Goal: Complete application form: Complete application form

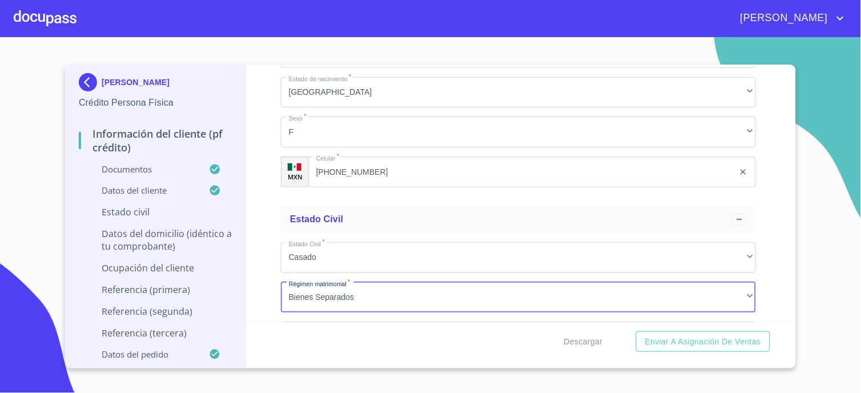
scroll to position [3806, 0]
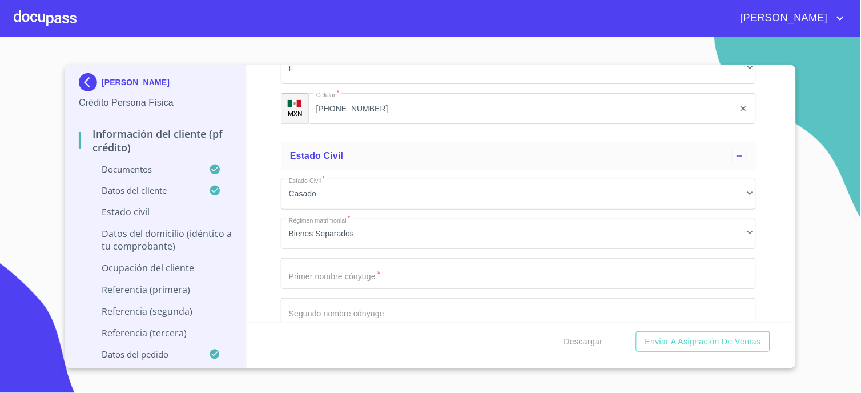
click at [261, 162] on div "Información del cliente (PF crédito) Documentos Documento de identificación.   …" at bounding box center [519, 193] width 544 height 257
click at [261, 183] on div "Información del cliente (PF crédito) Documentos Documento de identificación.   …" at bounding box center [519, 193] width 544 height 257
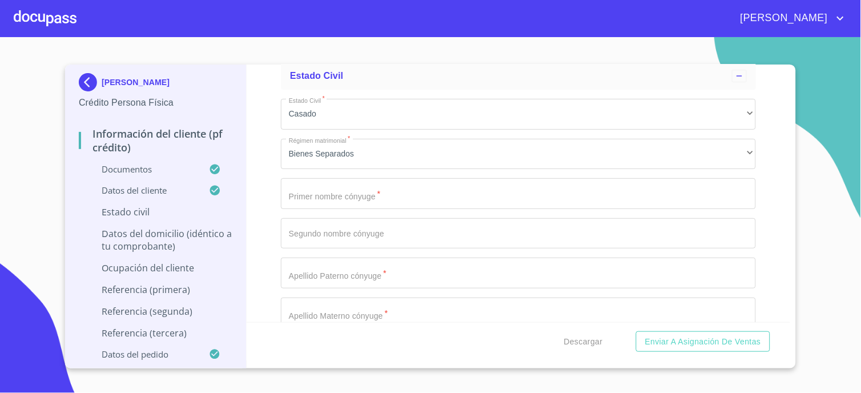
scroll to position [3869, 0]
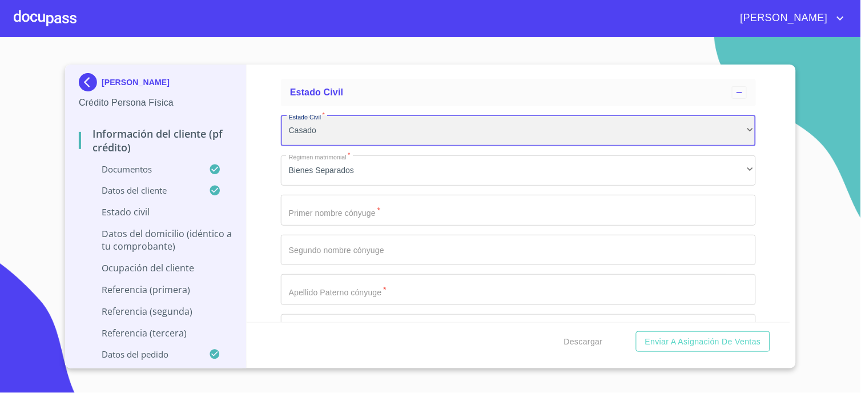
drag, startPoint x: 288, startPoint y: 119, endPoint x: 319, endPoint y: 119, distance: 30.3
click at [319, 119] on div "Casado" at bounding box center [518, 130] width 475 height 31
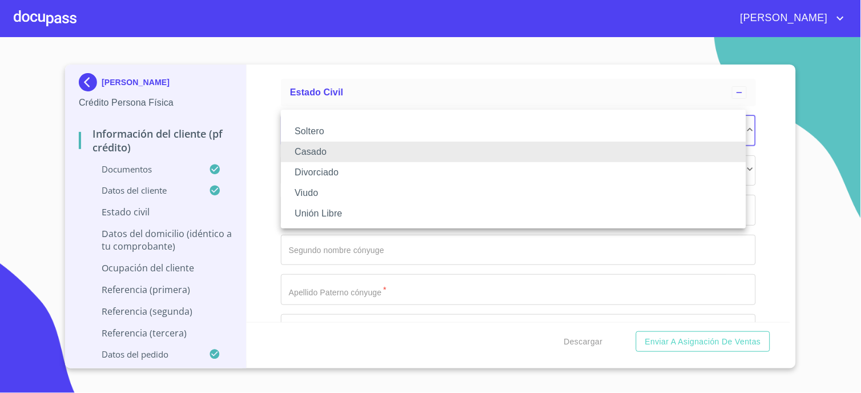
click at [270, 154] on div at bounding box center [430, 196] width 861 height 393
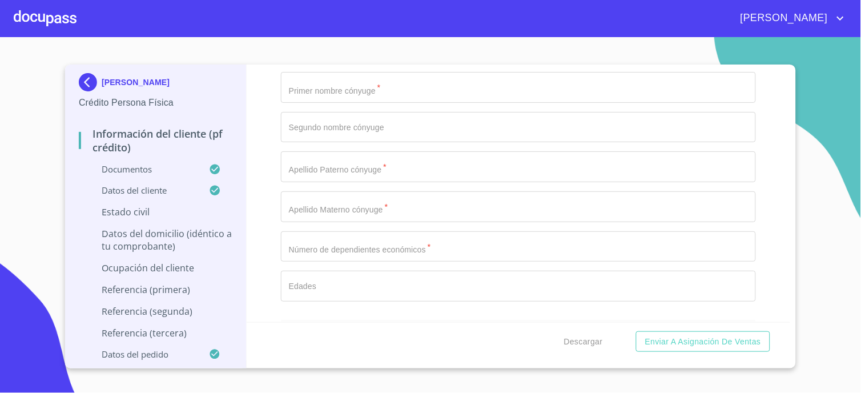
scroll to position [4060, 0]
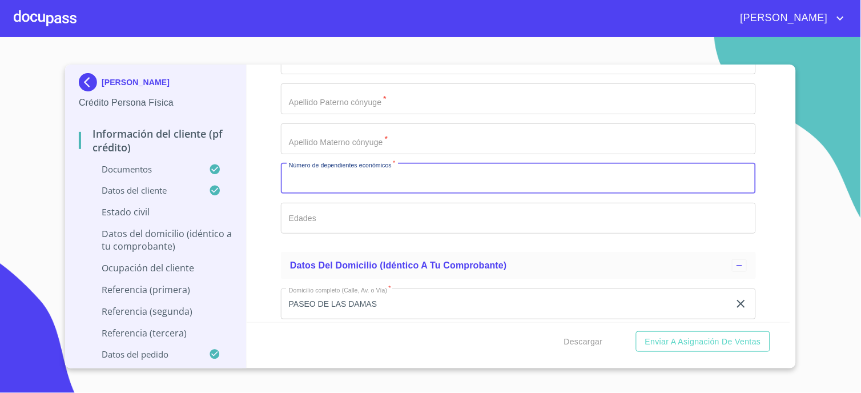
click at [322, 173] on input "Documento de identificación.   *" at bounding box center [518, 178] width 475 height 31
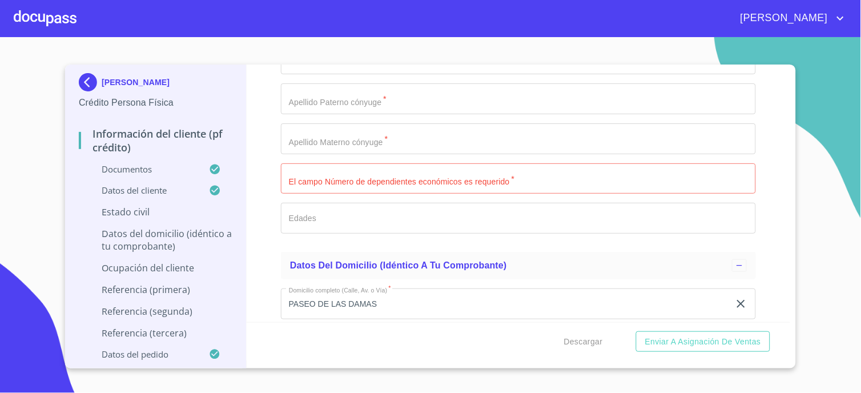
click at [271, 210] on div "Información del cliente (PF crédito) Documentos Documento de identificación.   …" at bounding box center [519, 193] width 544 height 257
click at [263, 245] on div "Información del cliente (PF crédito) Documentos Documento de identificación.   …" at bounding box center [519, 193] width 544 height 257
click at [305, 166] on input "Documento de identificación.   *" at bounding box center [518, 178] width 475 height 31
type input "1"
click at [277, 202] on div "Información del cliente (PF crédito) Documentos Documento de identificación.   …" at bounding box center [519, 193] width 544 height 257
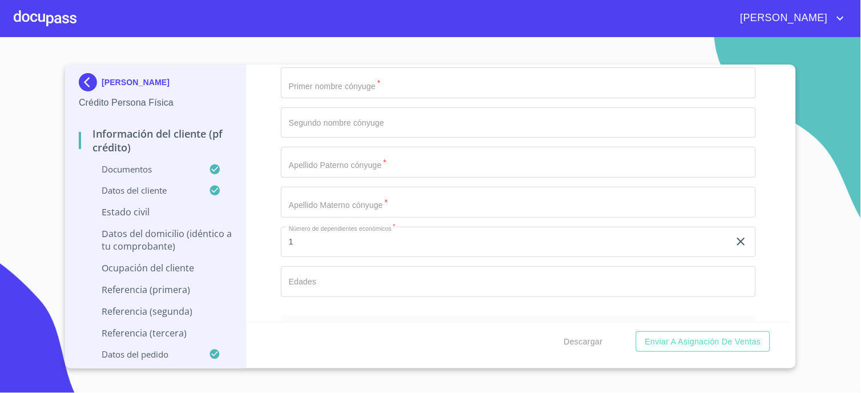
scroll to position [3932, 0]
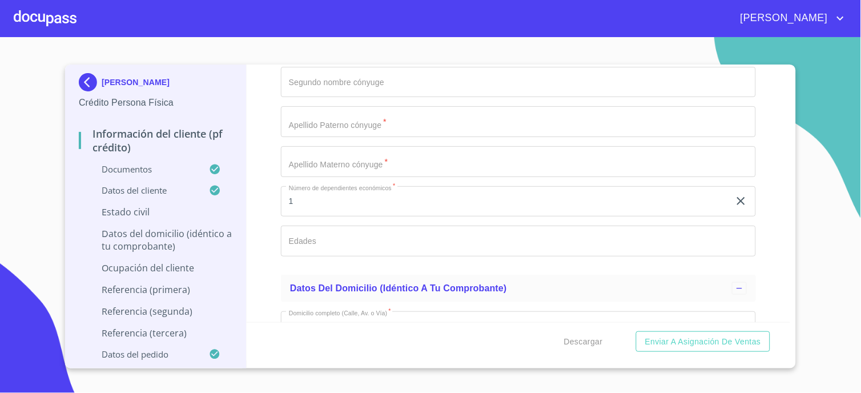
scroll to position [4060, 0]
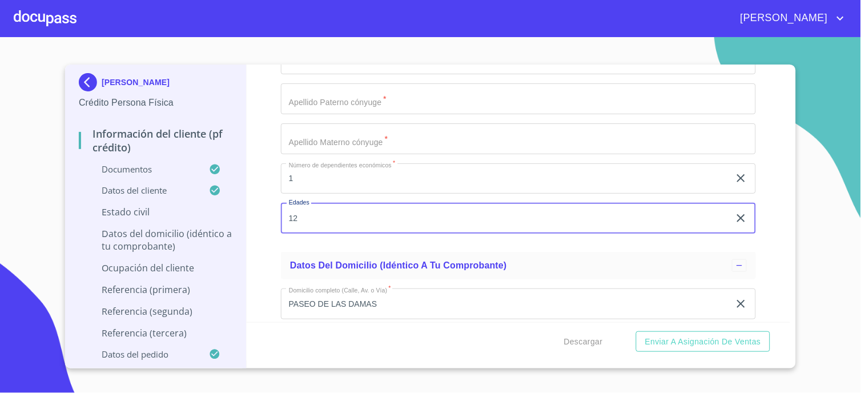
type input "12"
click at [253, 194] on div "Información del cliente (PF crédito) Documentos Documento de identificación.   …" at bounding box center [519, 193] width 544 height 257
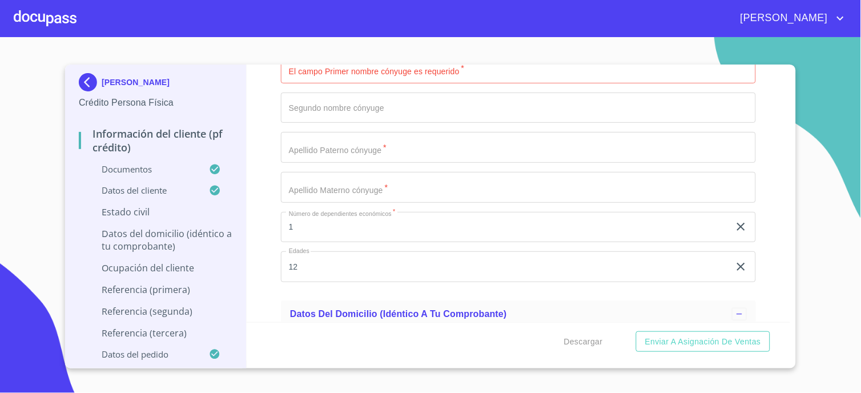
scroll to position [3932, 0]
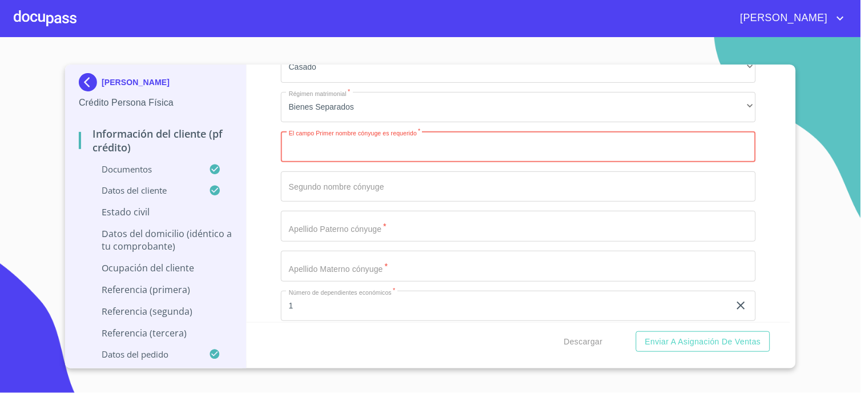
click at [307, 143] on input "Documento de identificación.   *" at bounding box center [518, 146] width 475 height 31
click at [275, 175] on div "Información del cliente (PF crédito) Documentos Documento de identificación.   …" at bounding box center [519, 193] width 544 height 257
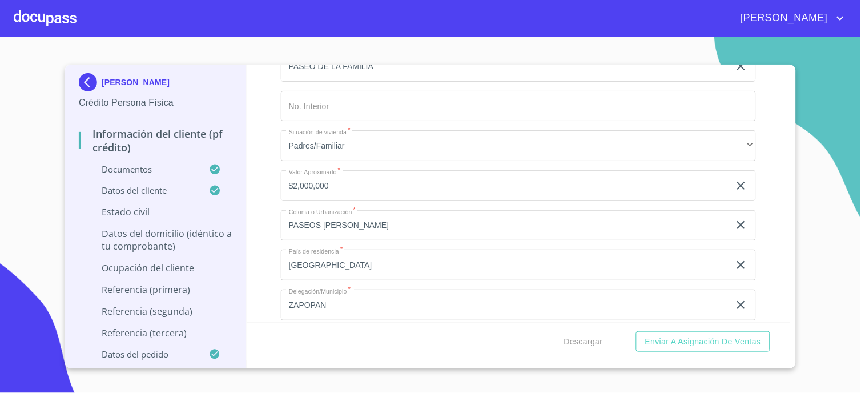
scroll to position [4567, 0]
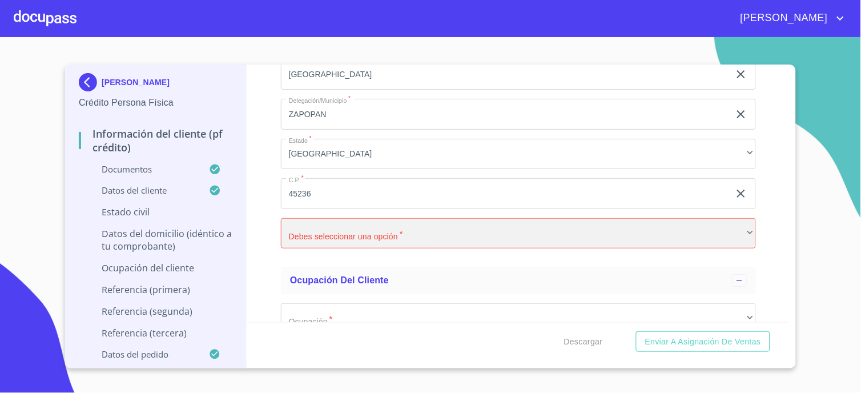
click at [317, 232] on div "​" at bounding box center [518, 233] width 475 height 31
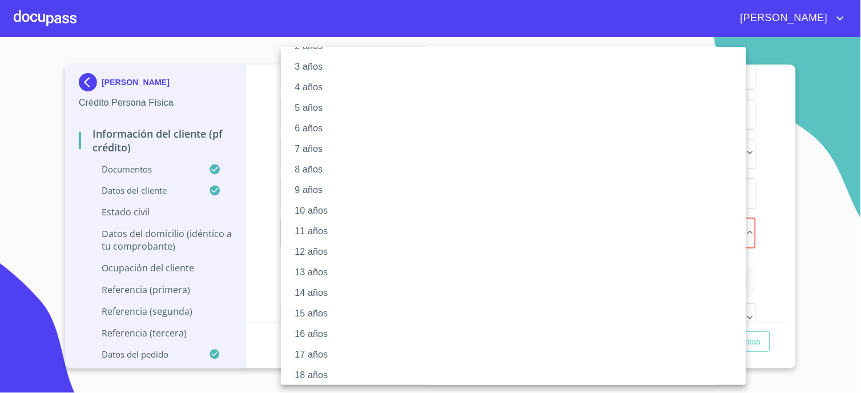
scroll to position [108, 0]
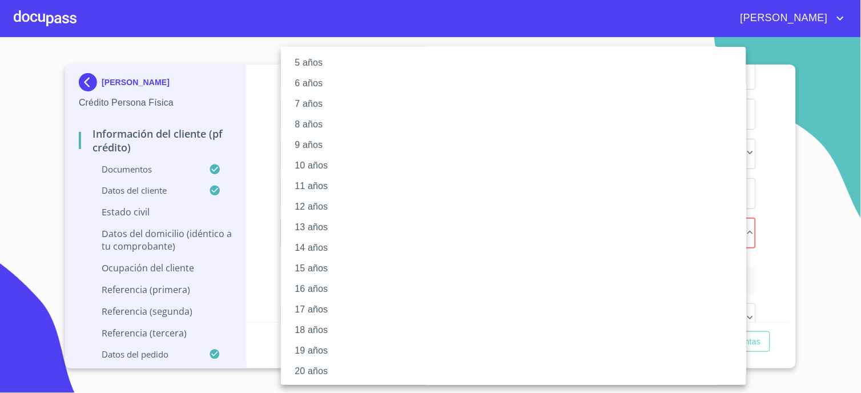
click at [316, 373] on li "20 años" at bounding box center [518, 371] width 475 height 21
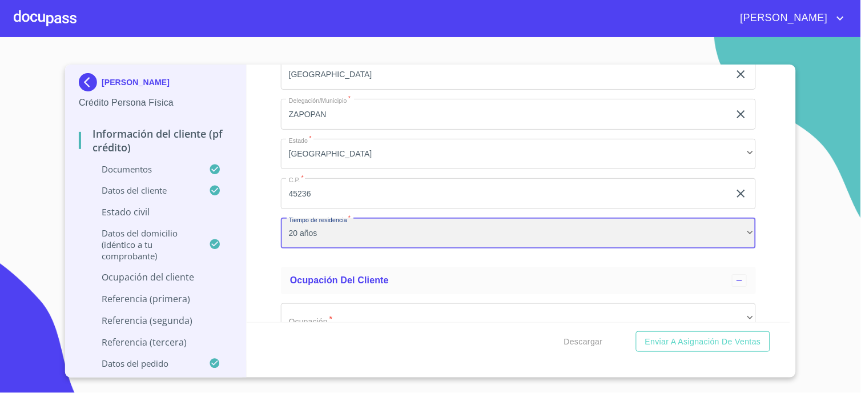
scroll to position [107, 0]
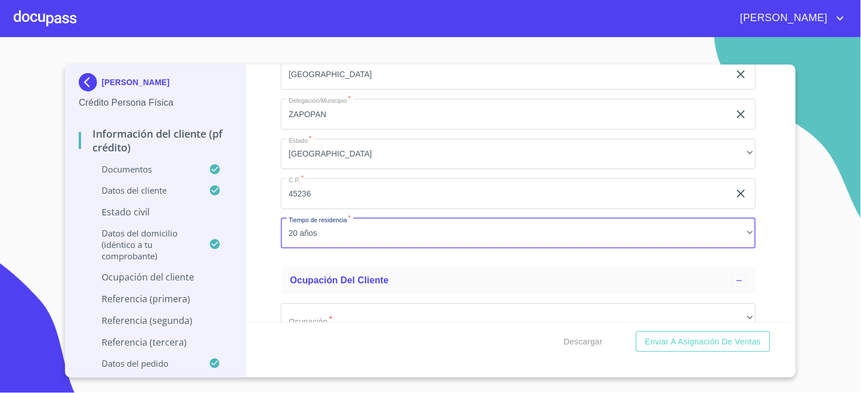
click at [264, 259] on div "Información del cliente (PF crédito) Documentos Documento de identificación.   …" at bounding box center [519, 193] width 544 height 257
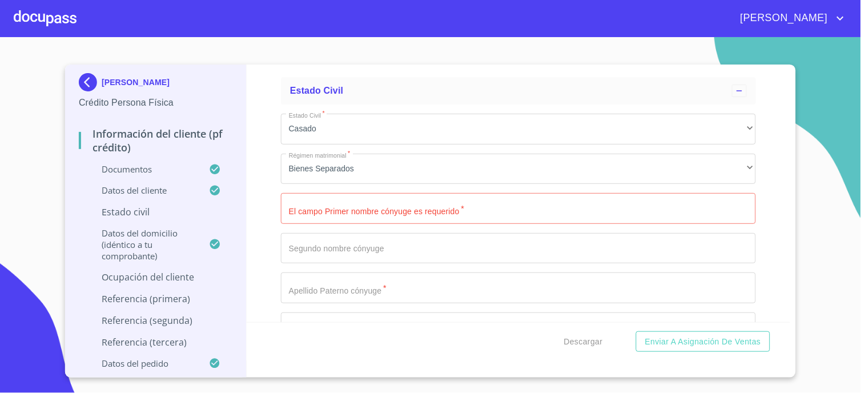
scroll to position [3869, 0]
click at [264, 259] on div "Información del cliente (PF crédito) Documentos Documento de identificación.   …" at bounding box center [519, 193] width 544 height 257
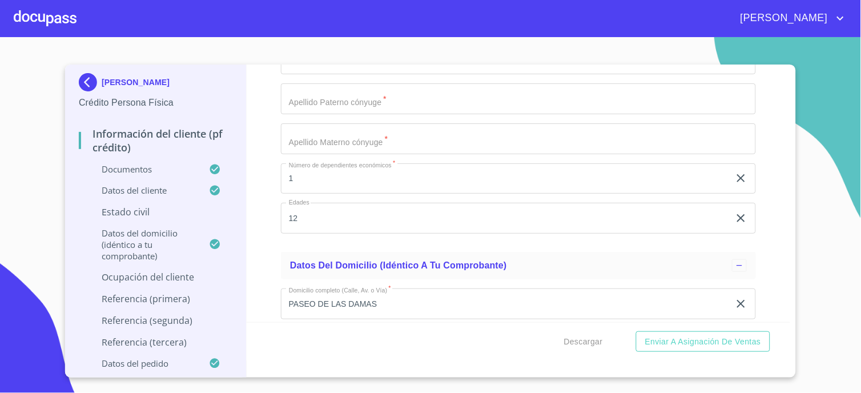
scroll to position [4250, 0]
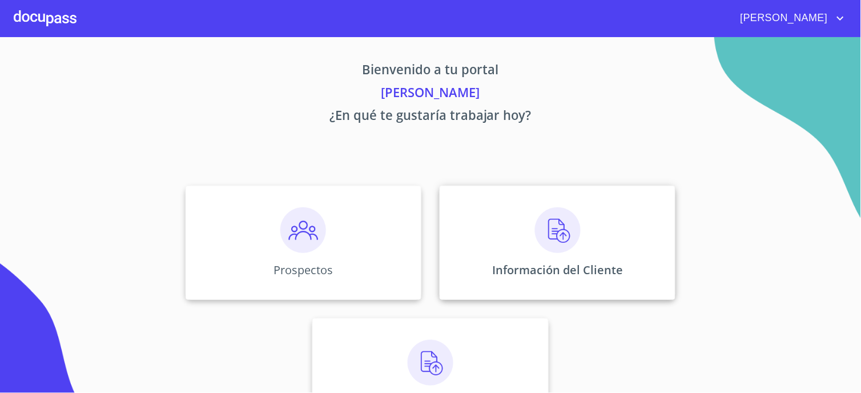
click at [564, 242] on img at bounding box center [558, 230] width 46 height 46
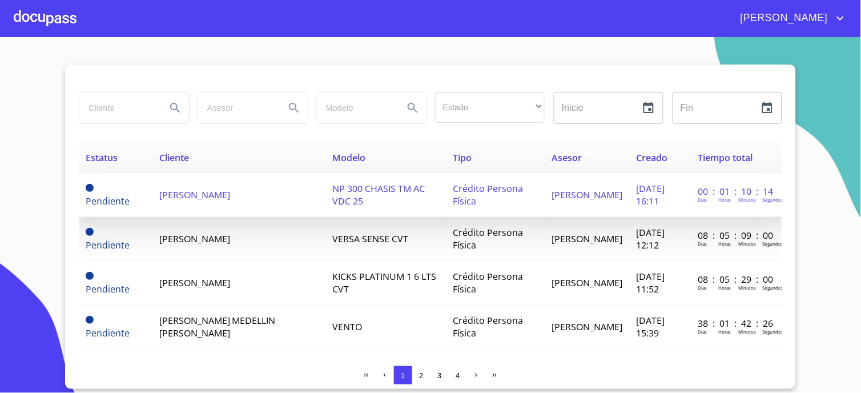
click at [175, 199] on span "[PERSON_NAME]" at bounding box center [194, 194] width 71 height 13
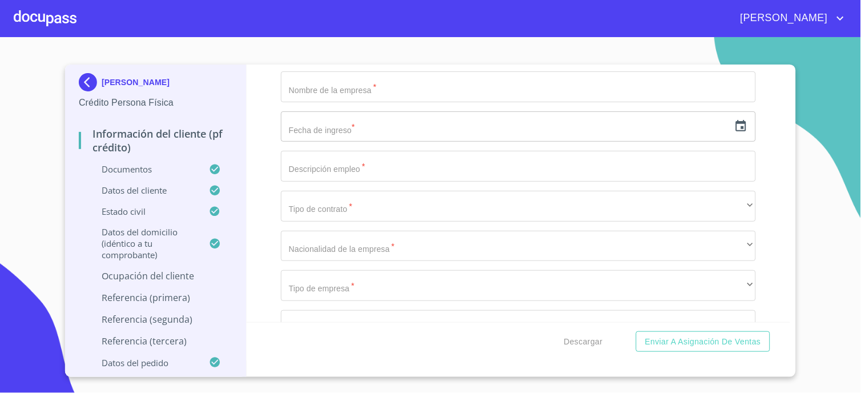
scroll to position [4712, 0]
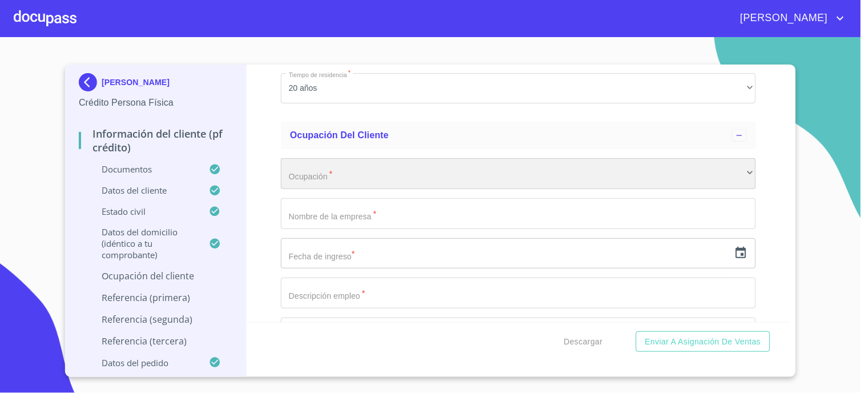
click at [301, 168] on div "​" at bounding box center [518, 173] width 475 height 31
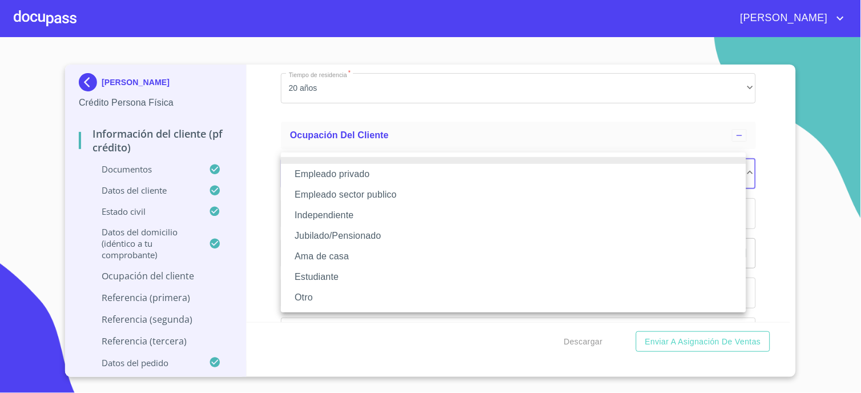
click at [257, 224] on div at bounding box center [430, 196] width 861 height 393
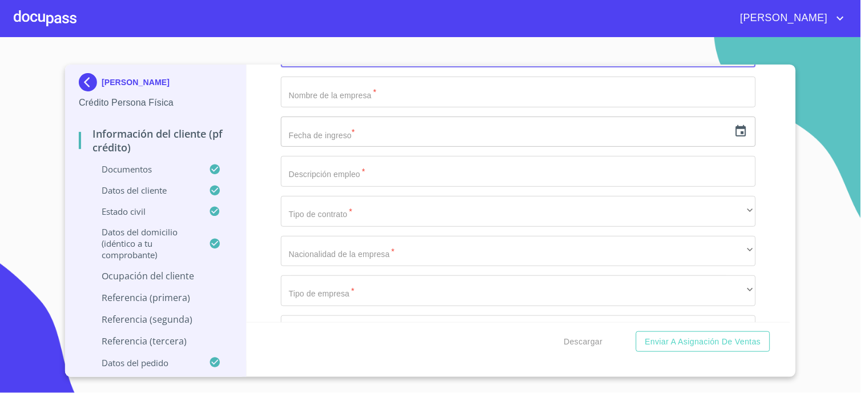
scroll to position [4839, 0]
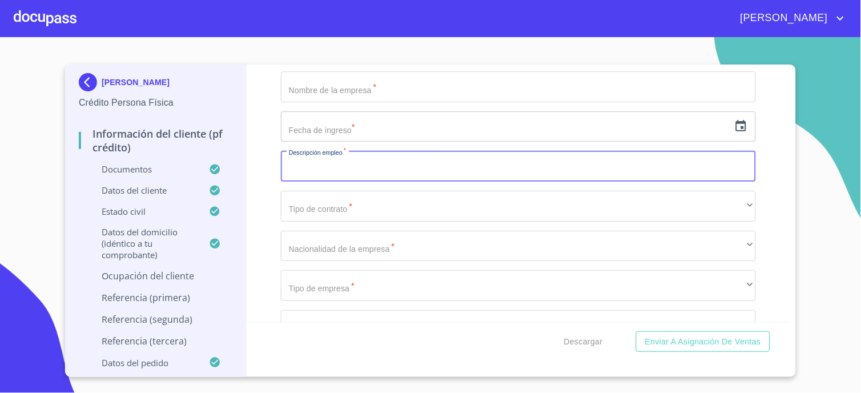
click at [327, 164] on input "Documento de identificación.   *" at bounding box center [518, 166] width 475 height 31
click at [263, 214] on div "Información del cliente (PF crédito) Documentos Documento de identificación.   …" at bounding box center [519, 193] width 544 height 257
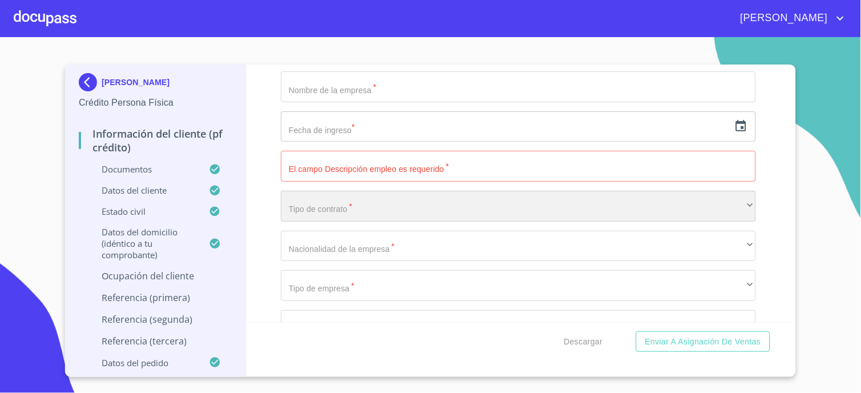
click at [289, 206] on div "​" at bounding box center [518, 206] width 475 height 31
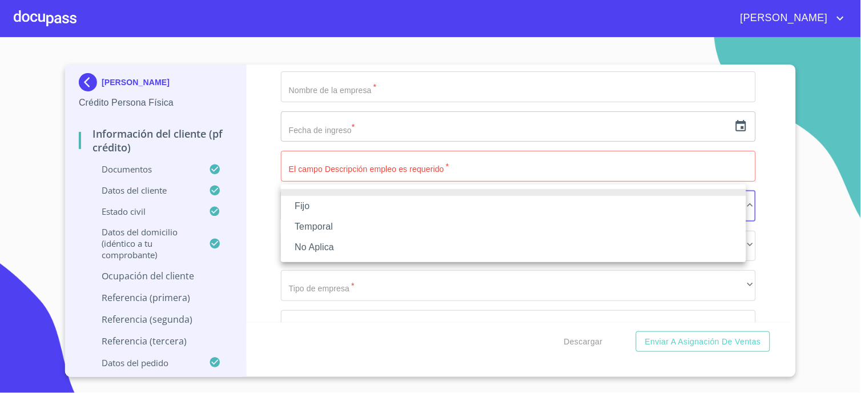
click at [269, 222] on div at bounding box center [430, 196] width 861 height 393
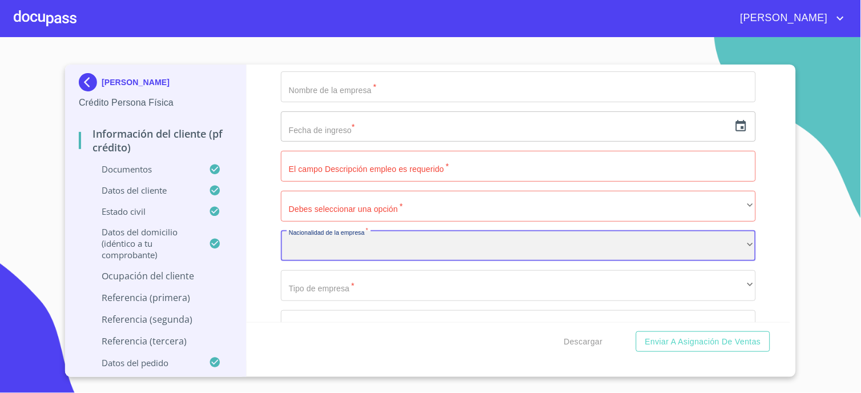
click at [295, 244] on div "​" at bounding box center [518, 246] width 475 height 31
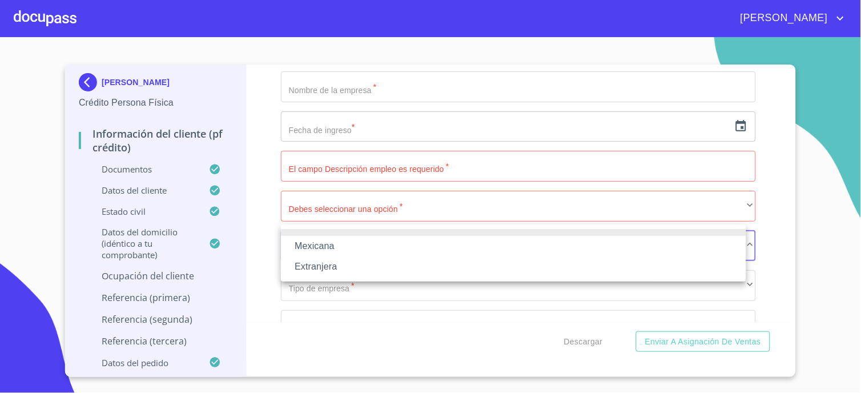
click at [274, 249] on div at bounding box center [430, 196] width 861 height 393
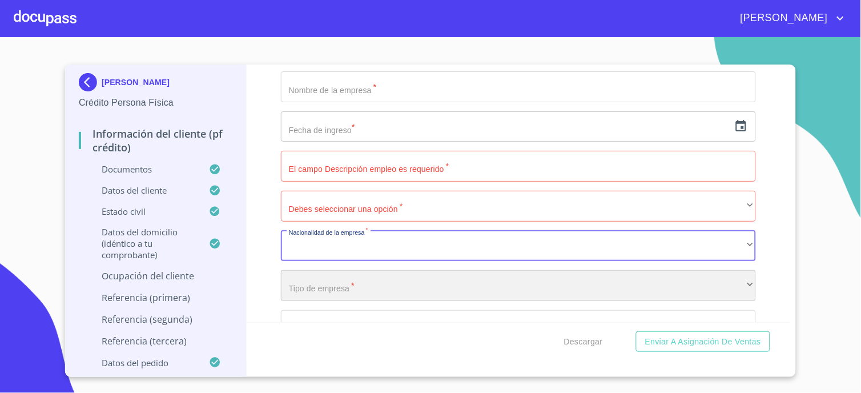
click at [303, 275] on div "​" at bounding box center [518, 285] width 475 height 31
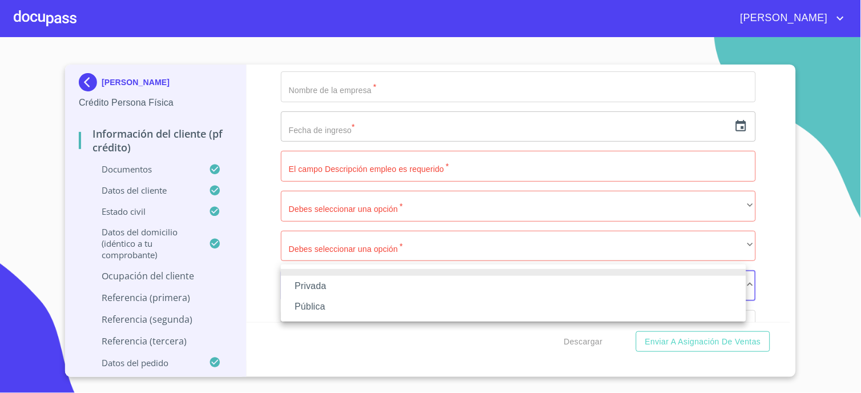
click at [261, 286] on div at bounding box center [430, 196] width 861 height 393
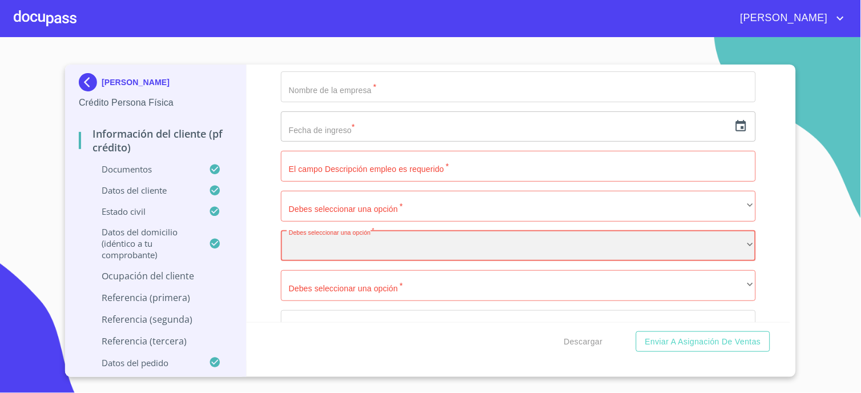
click at [293, 241] on div "​" at bounding box center [518, 246] width 475 height 31
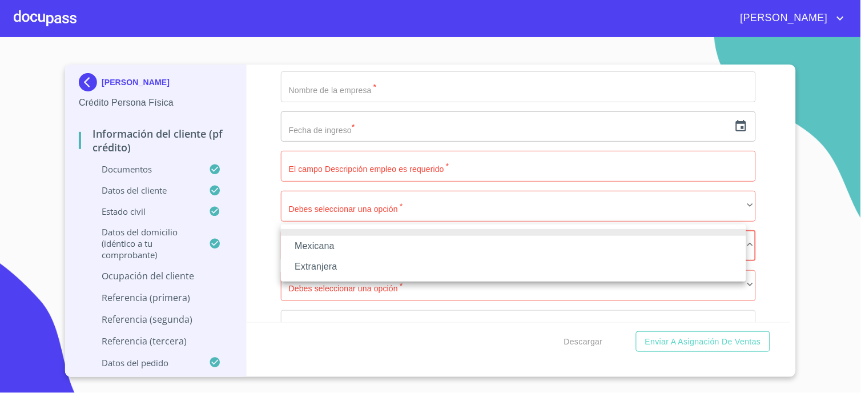
click at [264, 232] on div at bounding box center [430, 196] width 861 height 393
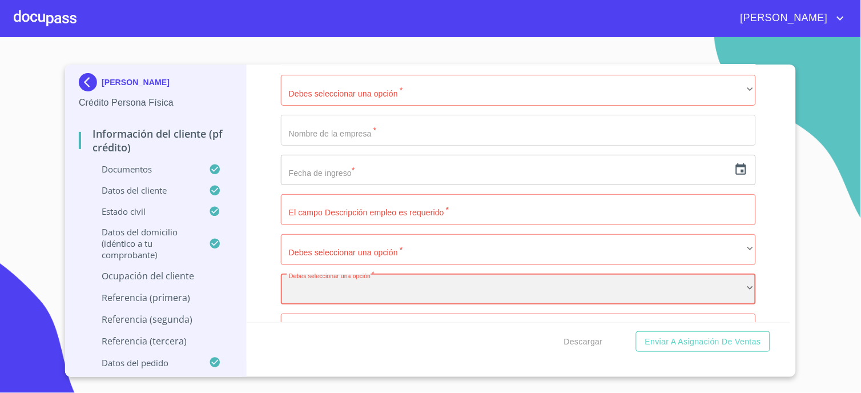
scroll to position [4775, 0]
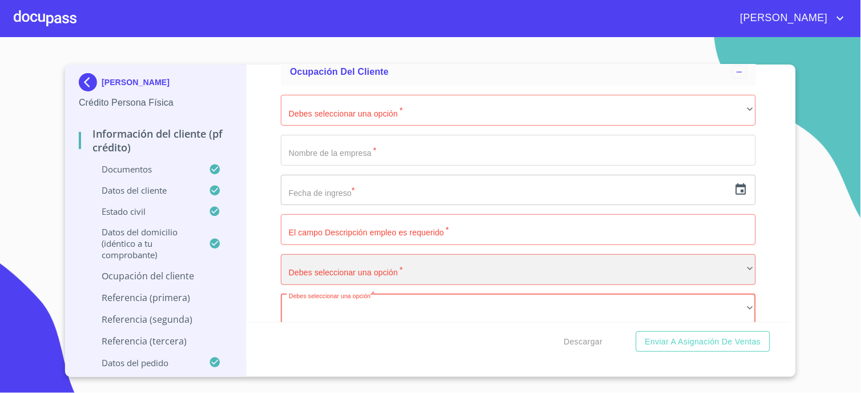
click at [288, 254] on div "​" at bounding box center [518, 269] width 475 height 31
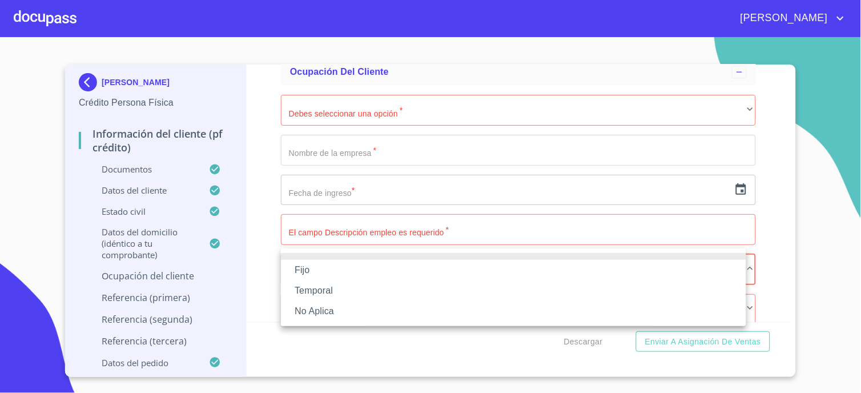
drag, startPoint x: 274, startPoint y: 278, endPoint x: 276, endPoint y: 267, distance: 11.0
click at [274, 277] on div at bounding box center [430, 196] width 861 height 393
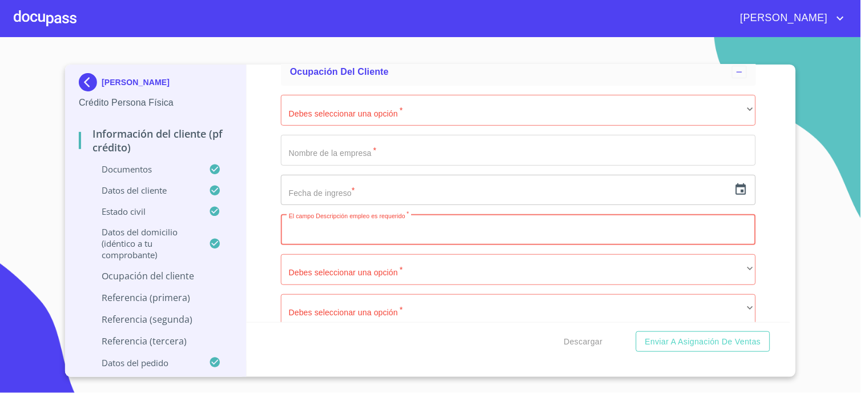
click at [332, 232] on input "Documento de identificación.   *" at bounding box center [518, 229] width 475 height 31
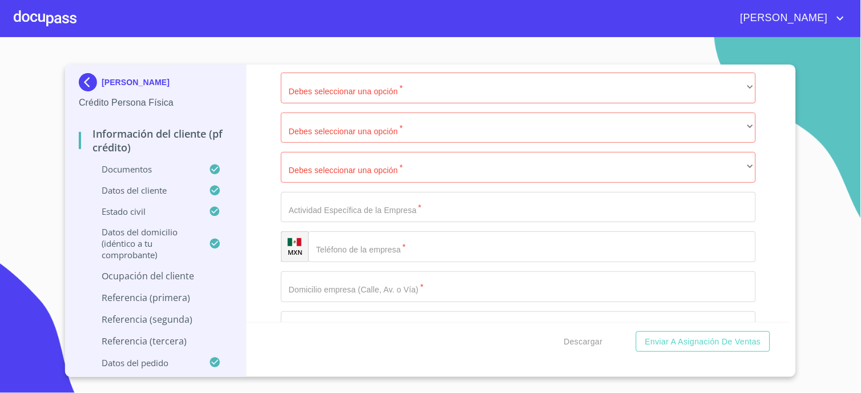
scroll to position [4966, 0]
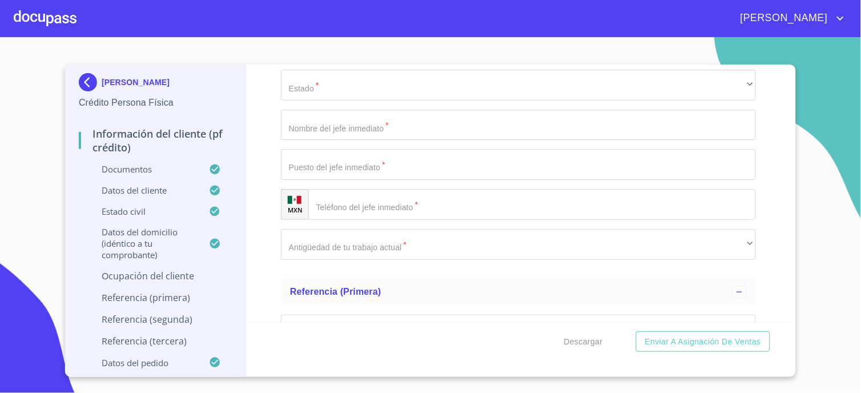
scroll to position [5410, 0]
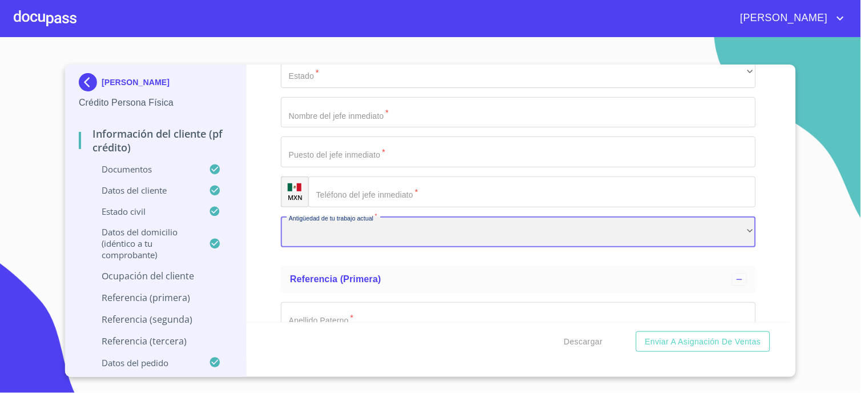
click at [314, 224] on div "​" at bounding box center [518, 231] width 475 height 31
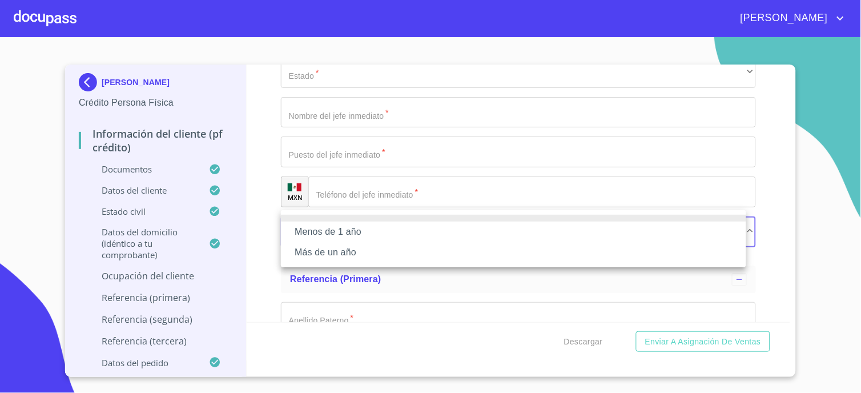
click at [265, 210] on div at bounding box center [430, 196] width 861 height 393
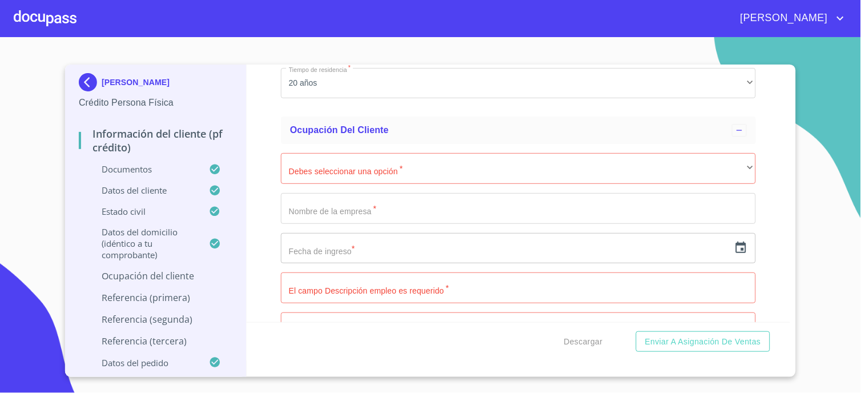
scroll to position [4712, 0]
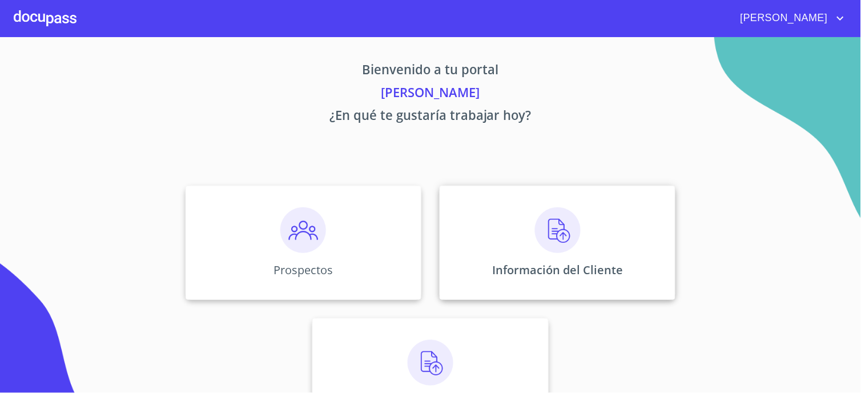
click at [546, 234] on img at bounding box center [558, 230] width 46 height 46
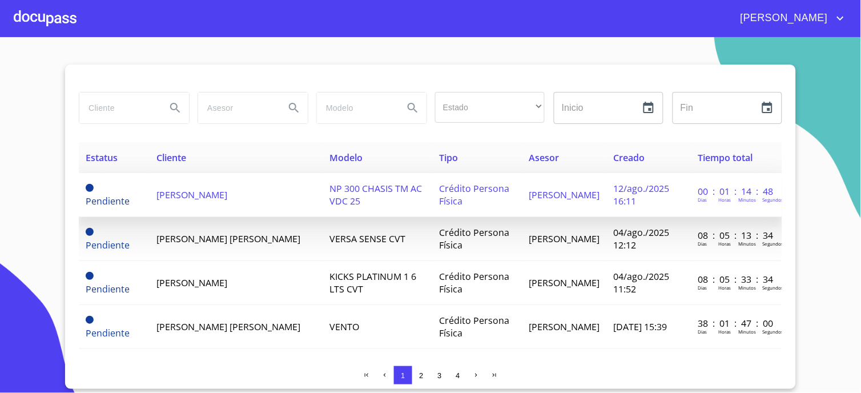
click at [196, 192] on span "[PERSON_NAME]" at bounding box center [192, 194] width 71 height 13
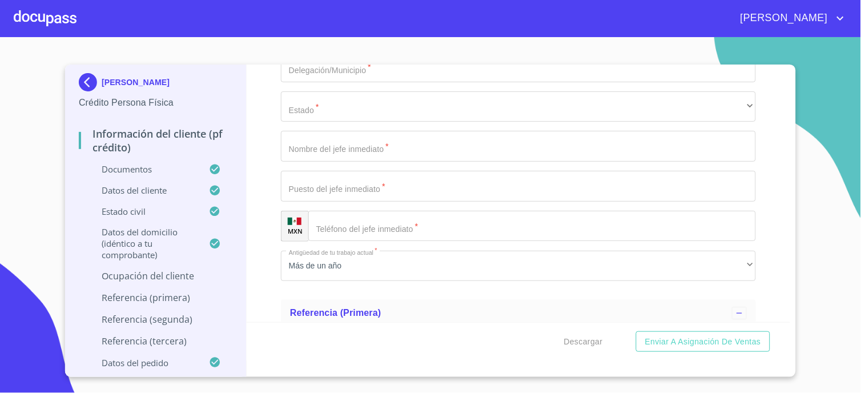
scroll to position [5410, 0]
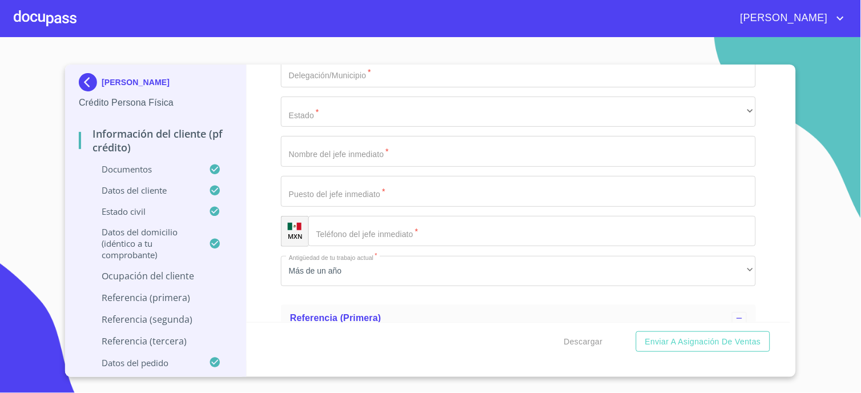
click at [54, 19] on div at bounding box center [45, 18] width 63 height 37
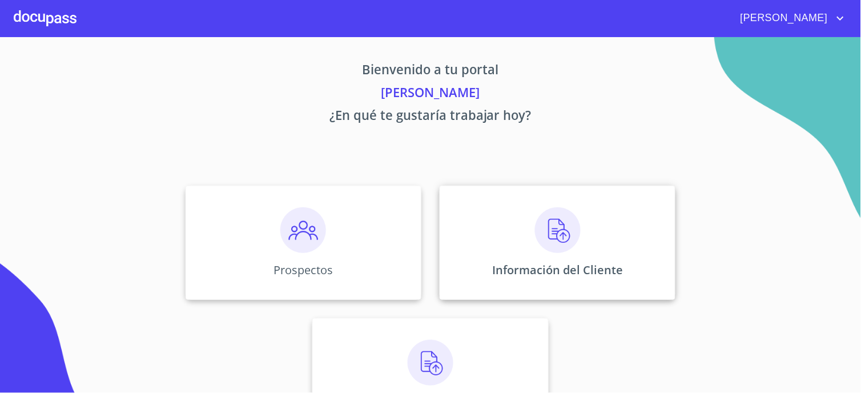
click at [554, 243] on img at bounding box center [558, 230] width 46 height 46
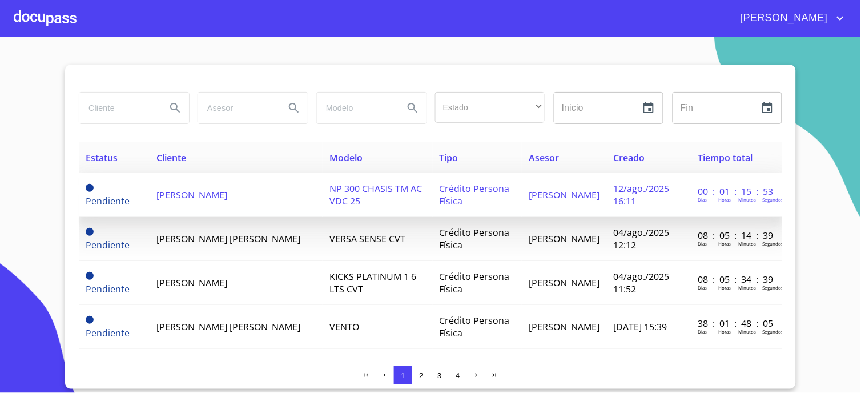
click at [209, 190] on span "[PERSON_NAME]" at bounding box center [192, 194] width 71 height 13
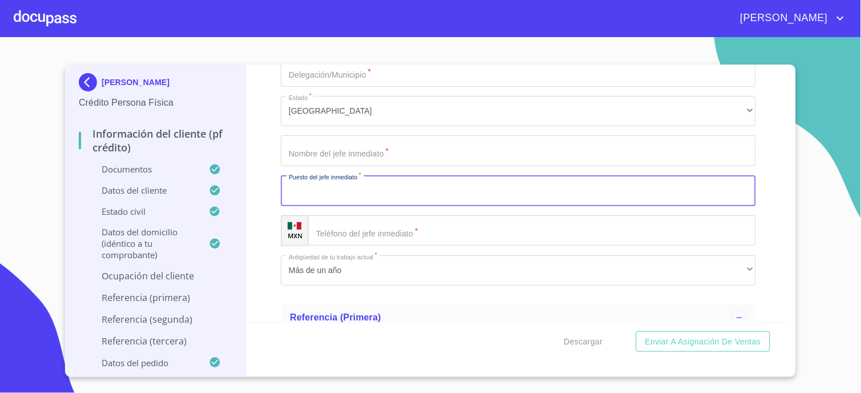
click at [309, 191] on input "Documento de identificación.   *" at bounding box center [518, 190] width 475 height 31
click at [347, 228] on input "Documento de identificación.   *" at bounding box center [532, 230] width 448 height 31
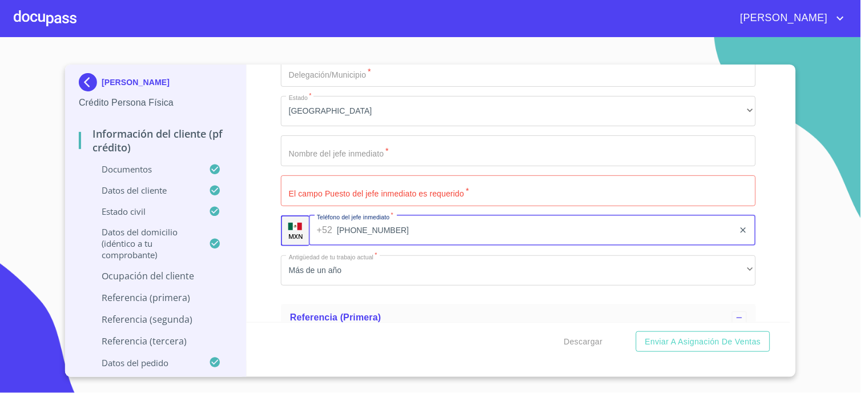
type input "(33)18009611"
click at [325, 189] on input "Documento de identificación.   *" at bounding box center [518, 190] width 475 height 31
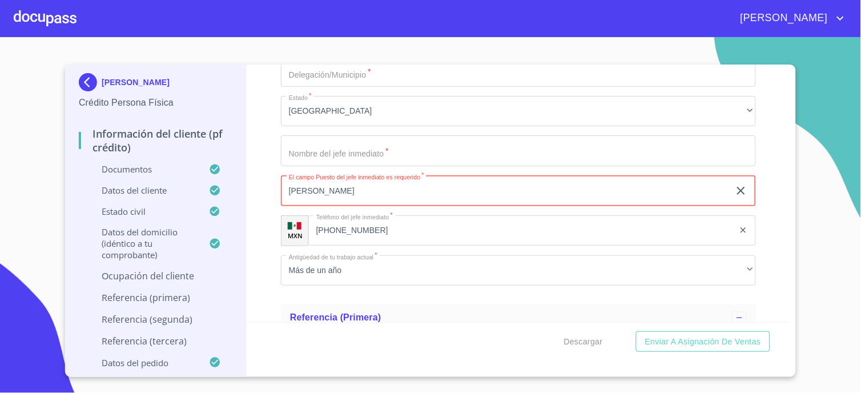
scroll to position [5347, 0]
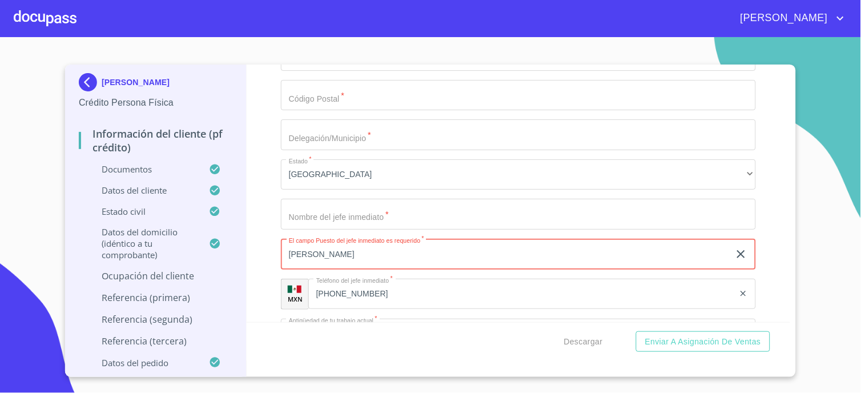
type input "[PERSON_NAME]"
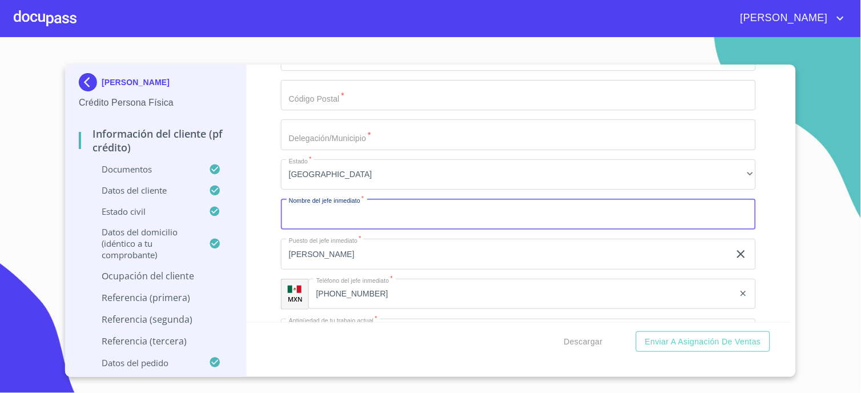
click at [307, 201] on input "Documento de identificación.   *" at bounding box center [518, 214] width 475 height 31
type input "[PERSON_NAME]"
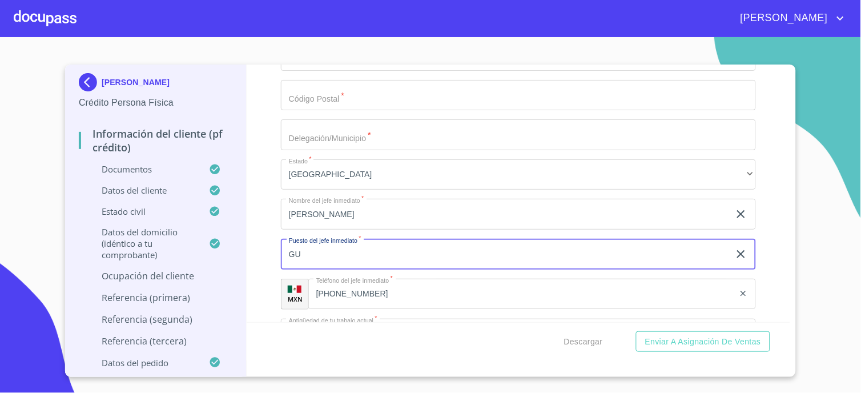
type input "G"
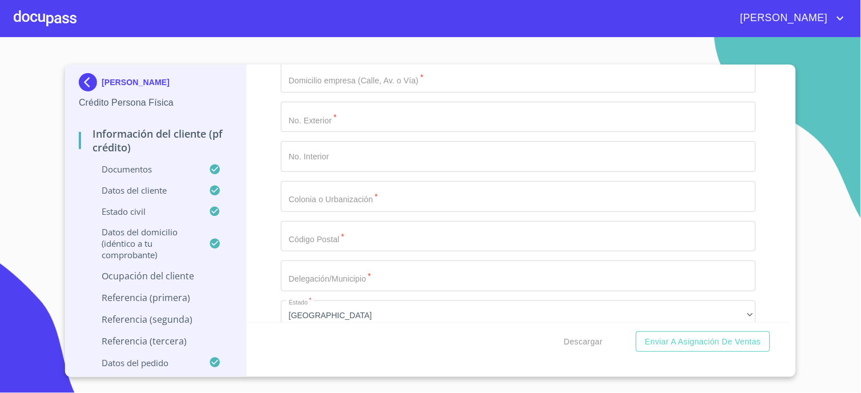
scroll to position [5221, 0]
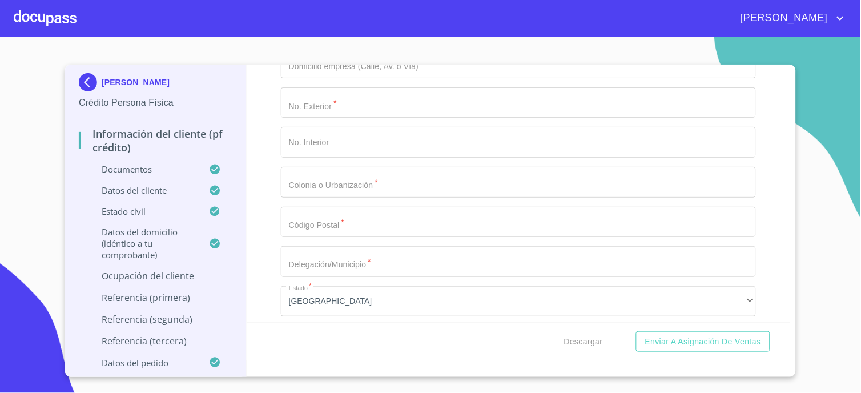
type input "INDEPENDIENTE"
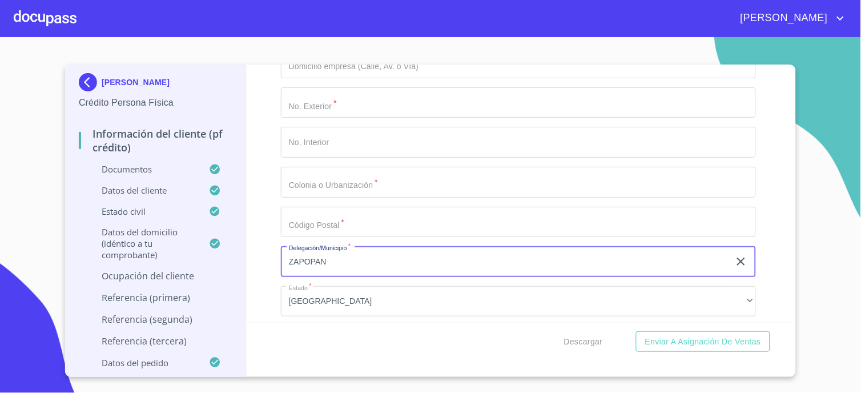
type input "ZAPOPAN"
click at [277, 232] on div "Información del cliente (PF crédito) Documentos Documento de identificación.   …" at bounding box center [519, 193] width 544 height 257
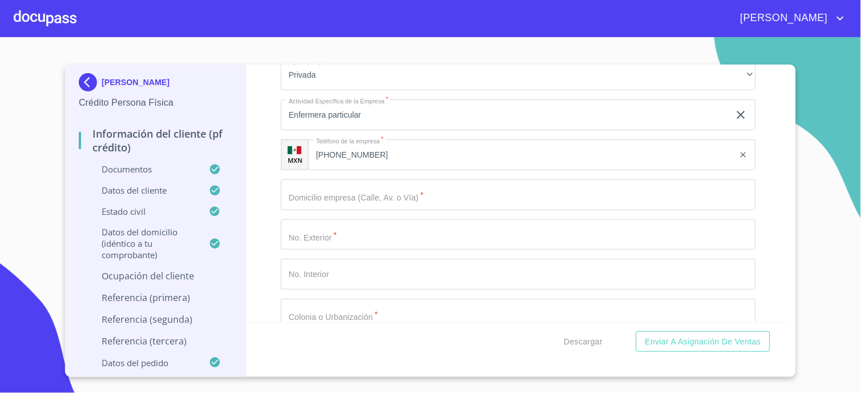
scroll to position [5094, 0]
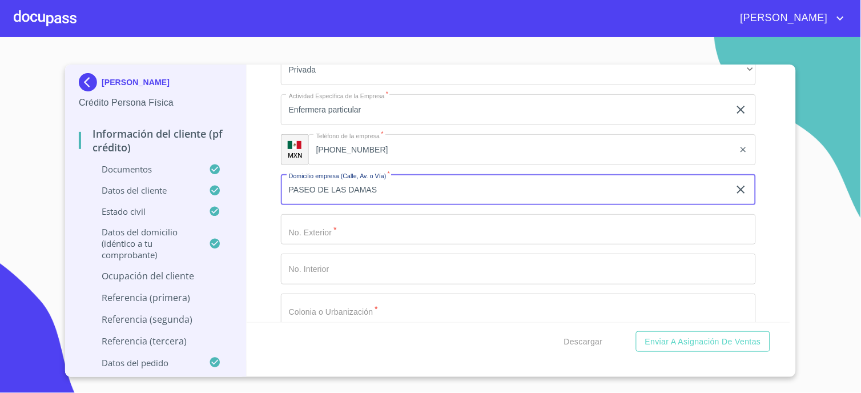
type input "PASEO DE LAS DAMAS"
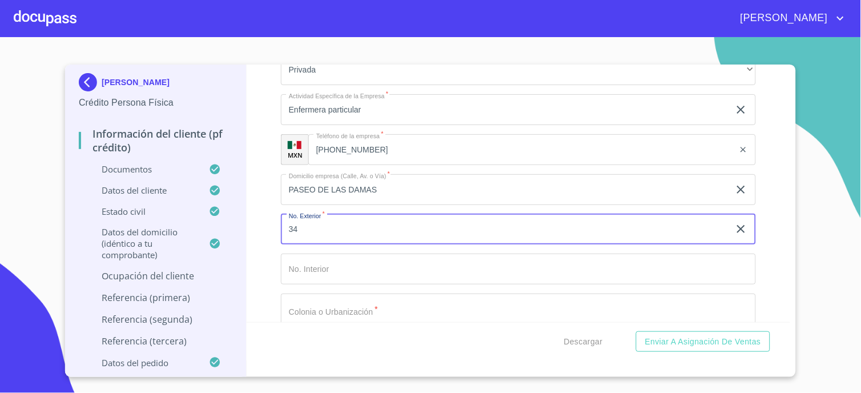
type input "34"
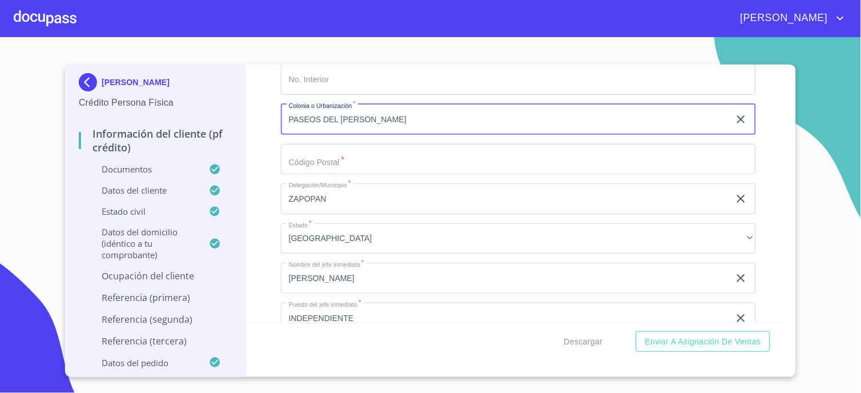
scroll to position [5284, 0]
type input "PASEOS [PERSON_NAME]"
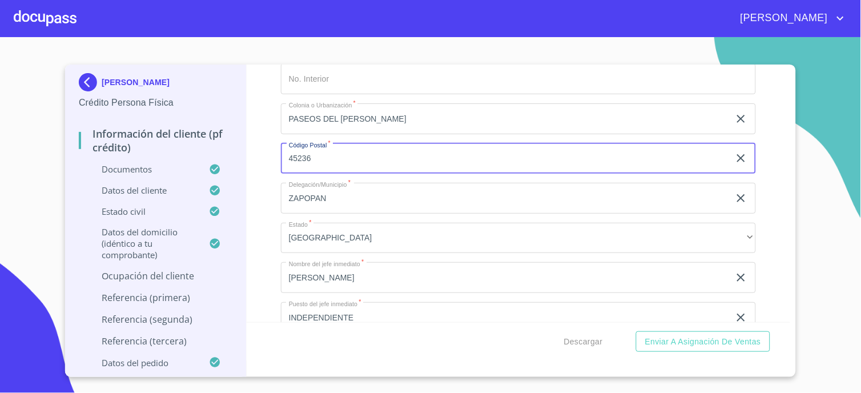
type input "45236"
click at [261, 187] on div "Información del cliente (PF crédito) Documentos Documento de identificación.   …" at bounding box center [519, 193] width 544 height 257
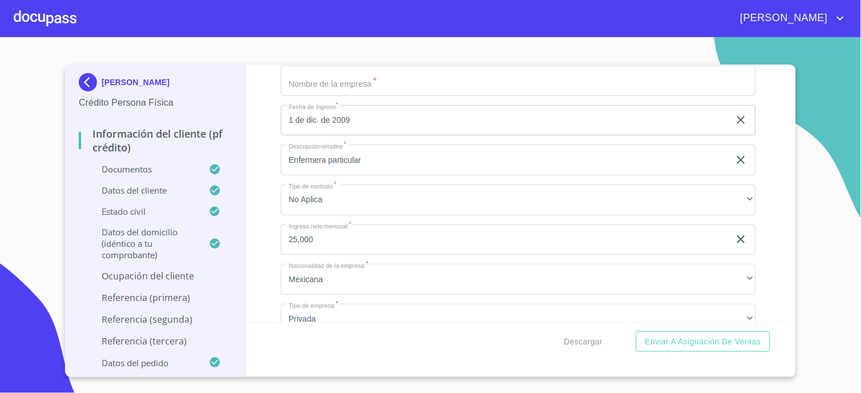
scroll to position [4777, 0]
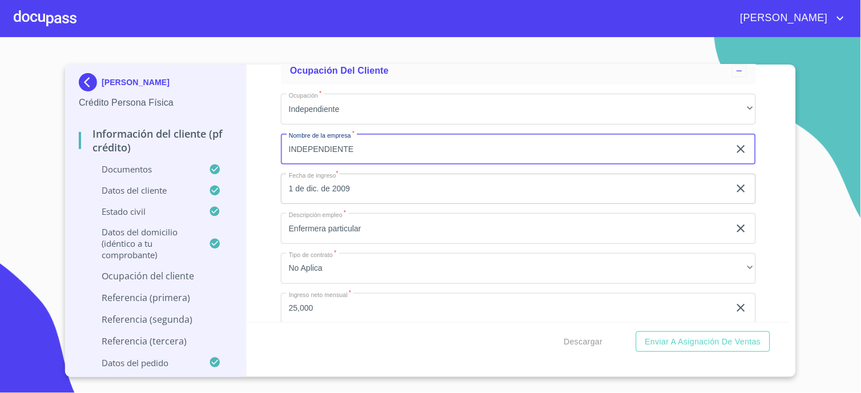
type input "INDEPENDIENTE"
click at [263, 170] on div "Información del cliente (PF crédito) Documentos Documento de identificación.   …" at bounding box center [519, 193] width 544 height 257
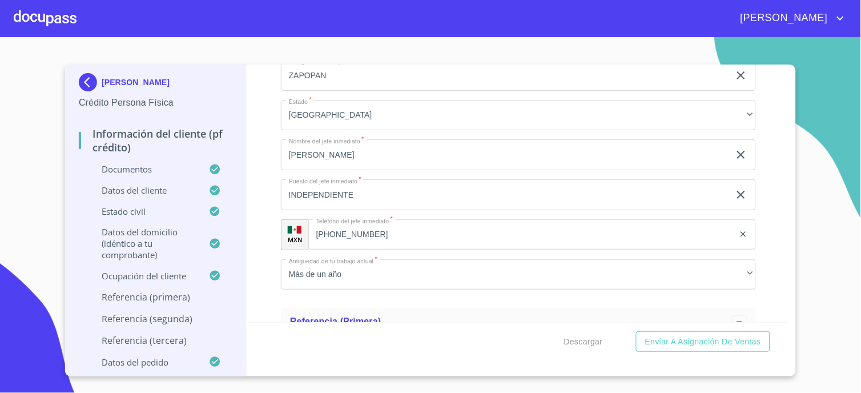
scroll to position [5475, 0]
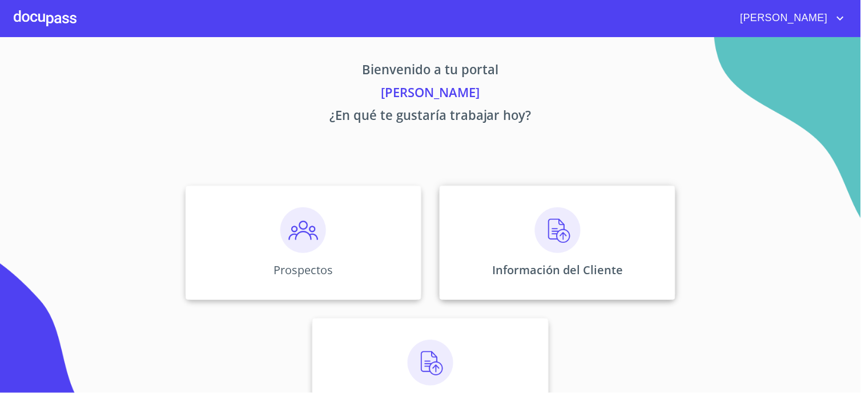
click at [558, 230] on img at bounding box center [558, 230] width 46 height 46
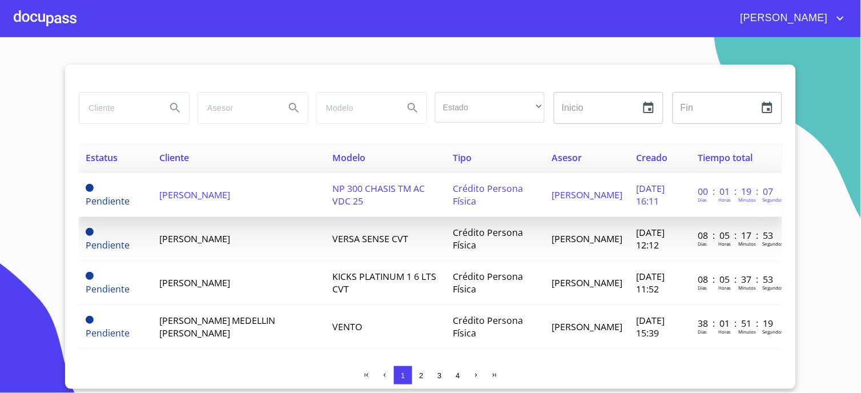
click at [192, 189] on span "[PERSON_NAME]" at bounding box center [194, 194] width 71 height 13
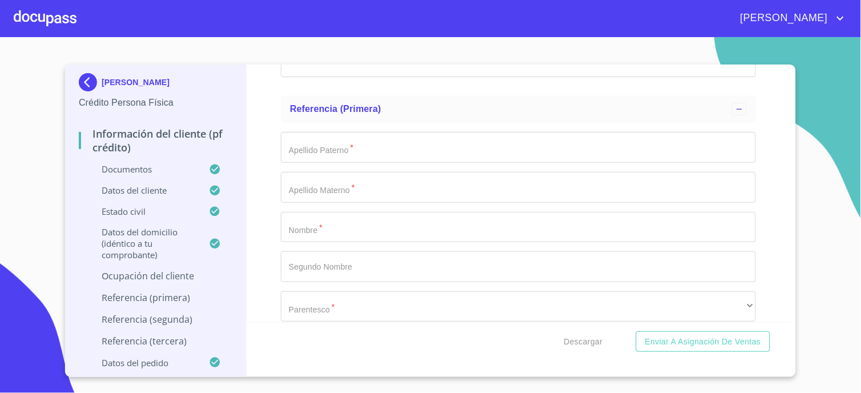
scroll to position [5605, 0]
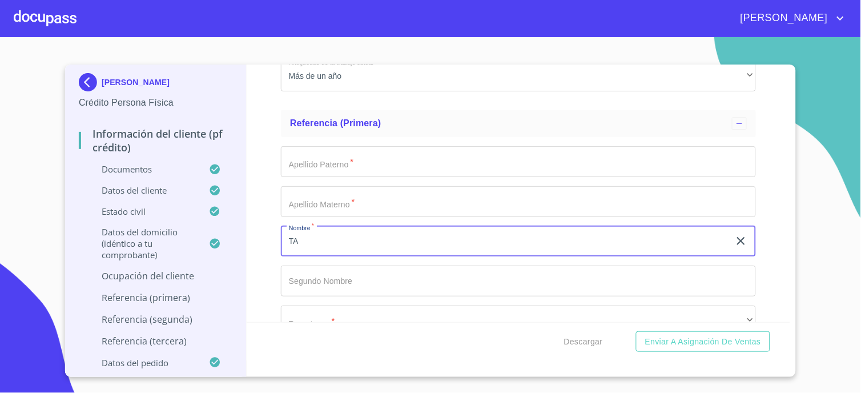
type input "T"
type input "SONIA"
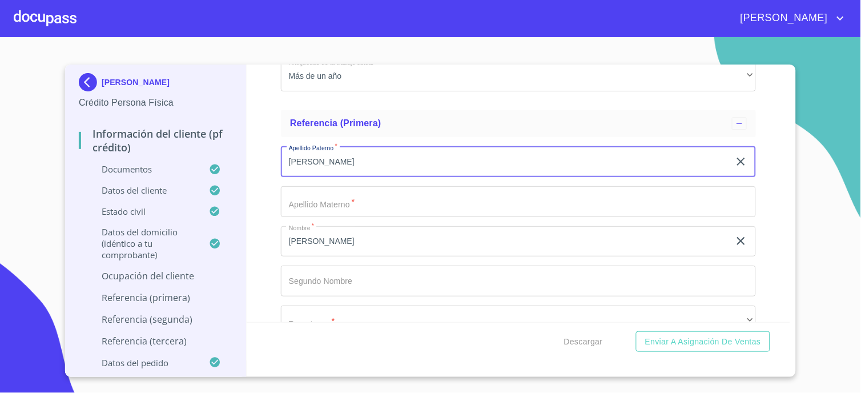
type input "[PERSON_NAME]"
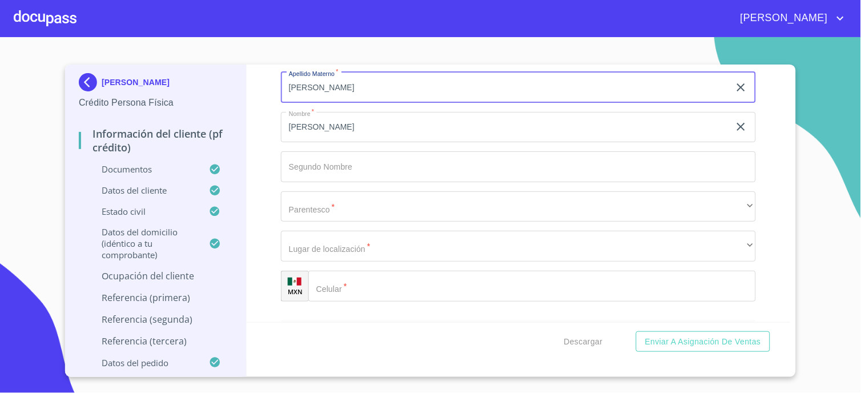
scroll to position [5732, 0]
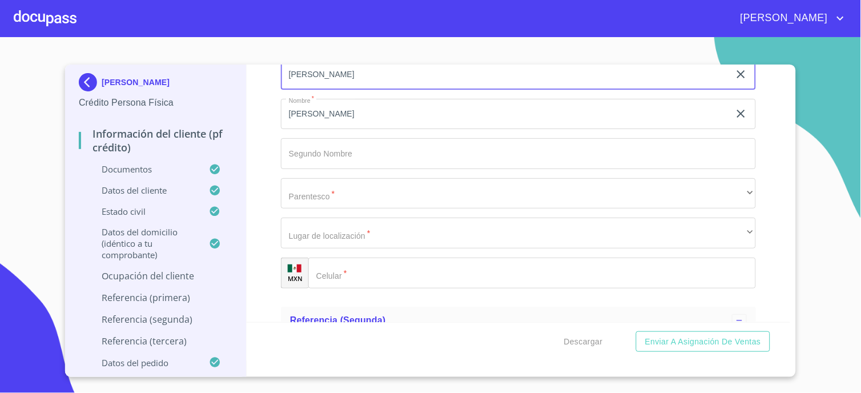
type input "[PERSON_NAME]"
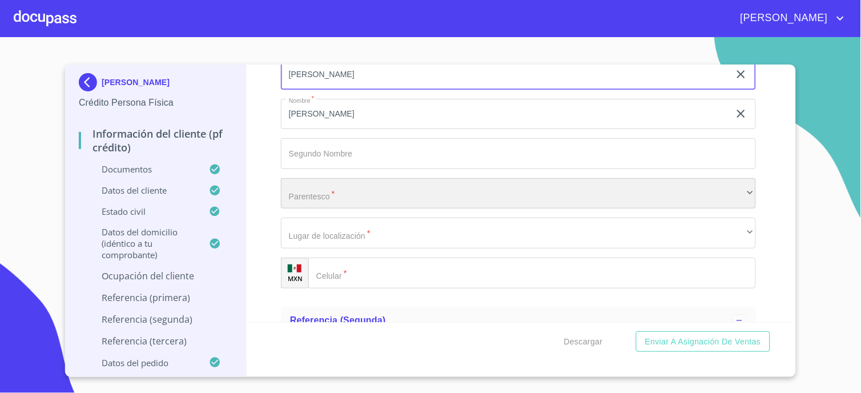
click at [305, 190] on div "​" at bounding box center [518, 193] width 475 height 31
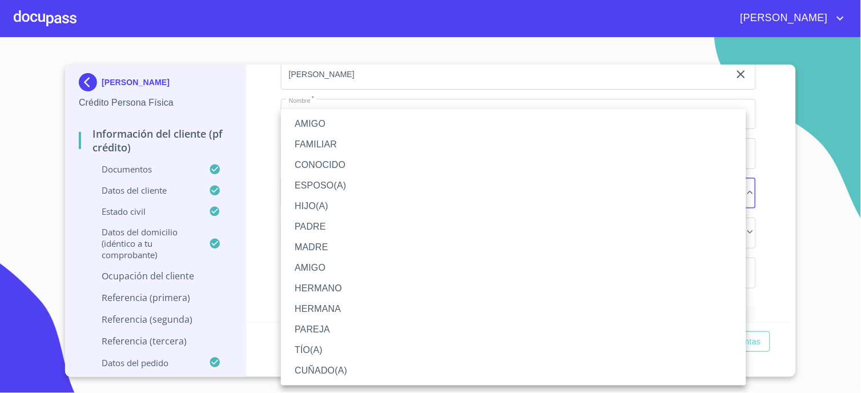
click at [326, 303] on li "HERMANA" at bounding box center [513, 309] width 465 height 21
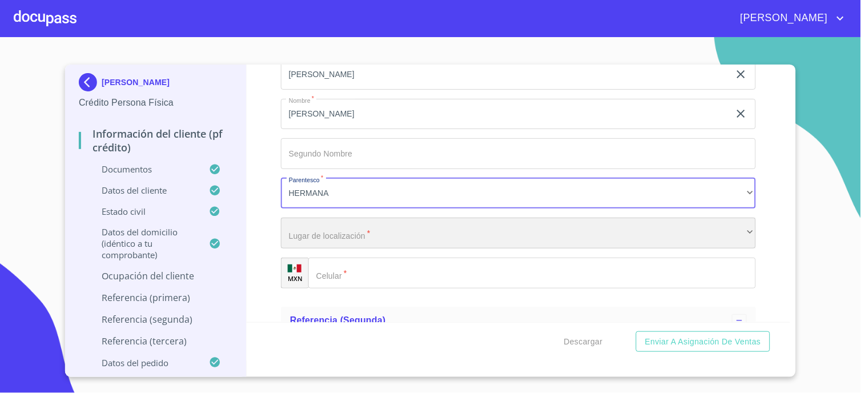
click at [320, 228] on div "​" at bounding box center [518, 233] width 475 height 31
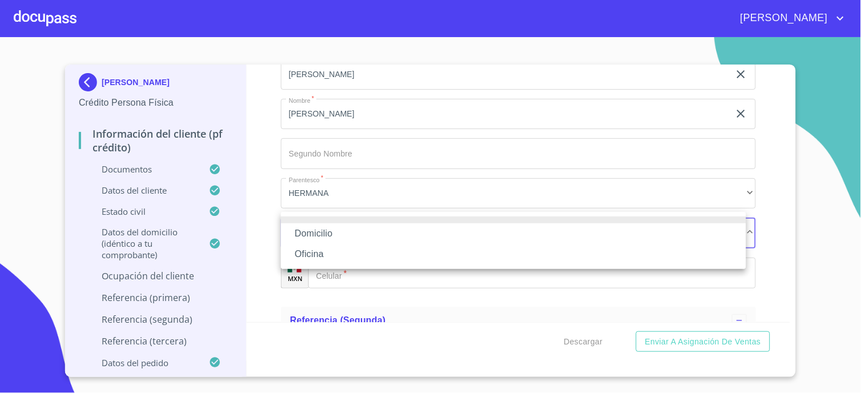
click at [318, 231] on li "Domicilio" at bounding box center [513, 233] width 465 height 21
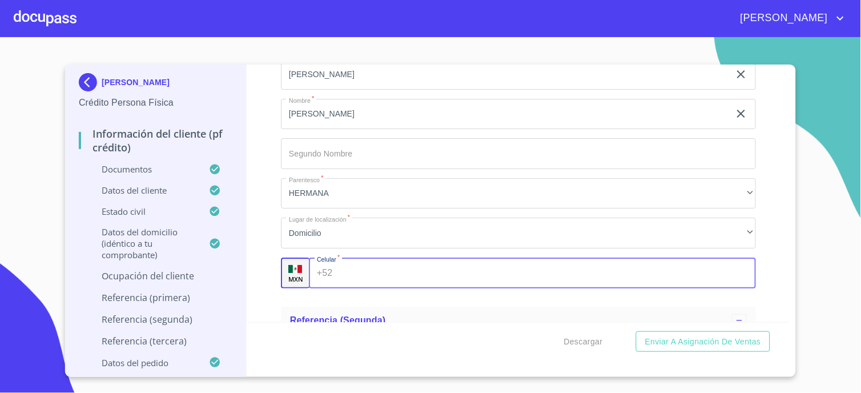
click at [334, 267] on div "+52 ​" at bounding box center [532, 272] width 447 height 31
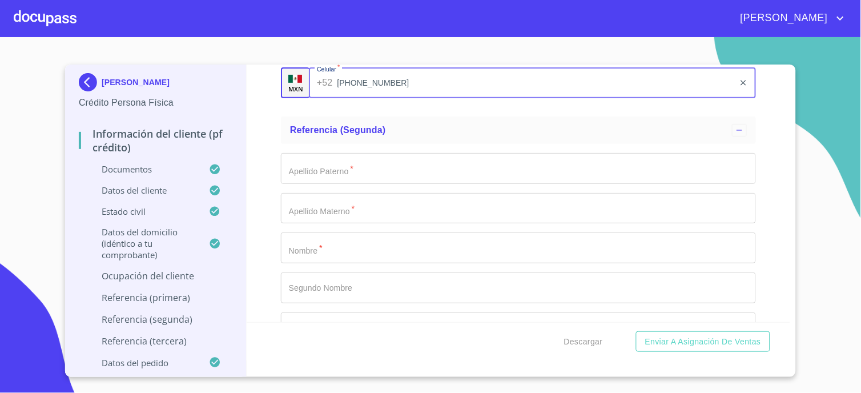
type input "(33)13462806"
click at [304, 255] on div "Apellido Paterno   * ​ Apellido Materno   * ​ Nombre   * ​ Segundo Nombre ​ Par…" at bounding box center [518, 288] width 475 height 288
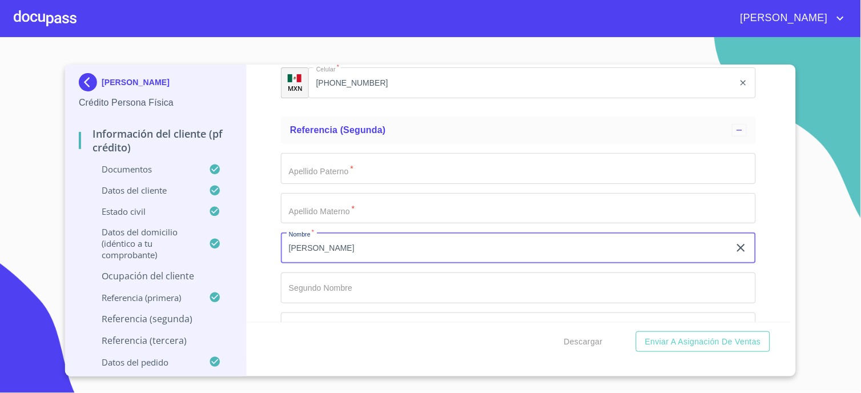
type input "HUGO"
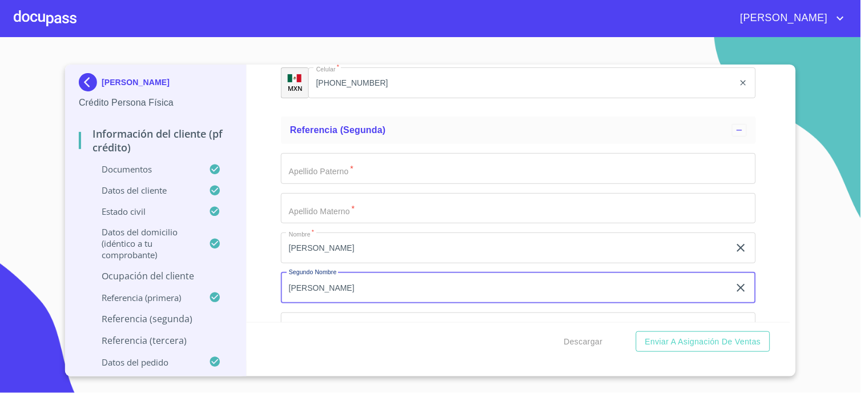
type input "BENITO"
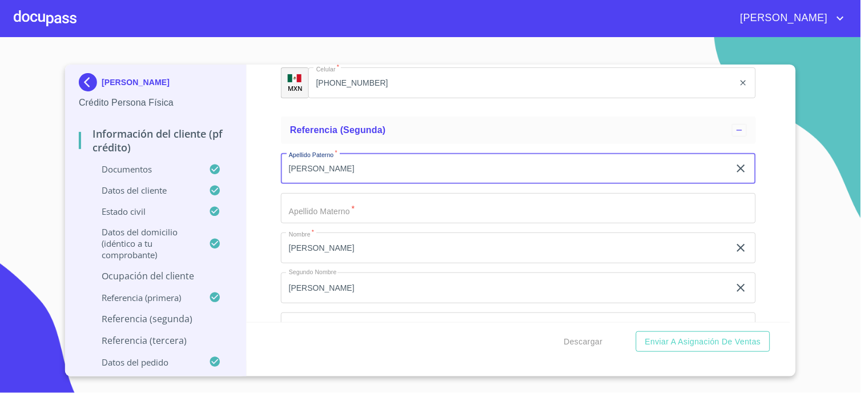
type input "[PERSON_NAME]"
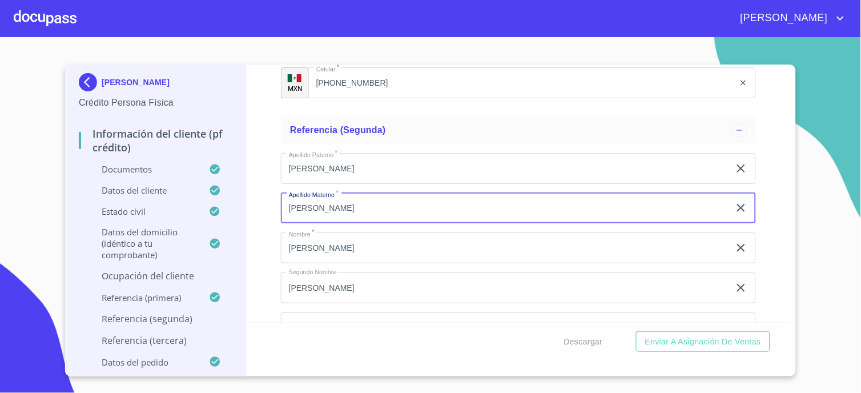
scroll to position [5986, 0]
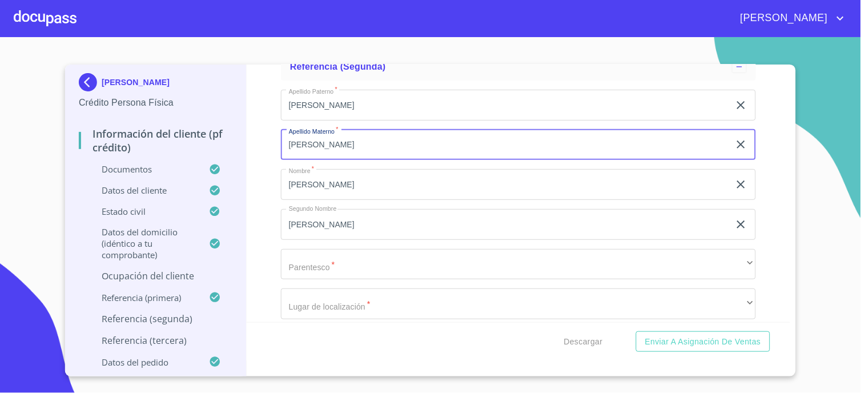
type input "[PERSON_NAME]"
click at [311, 273] on div "Apellido Paterno   * GUZMAN ​ Apellido Materno   * LOPEZ ​ Nombre   * HUGO ​ Se…" at bounding box center [518, 224] width 475 height 288
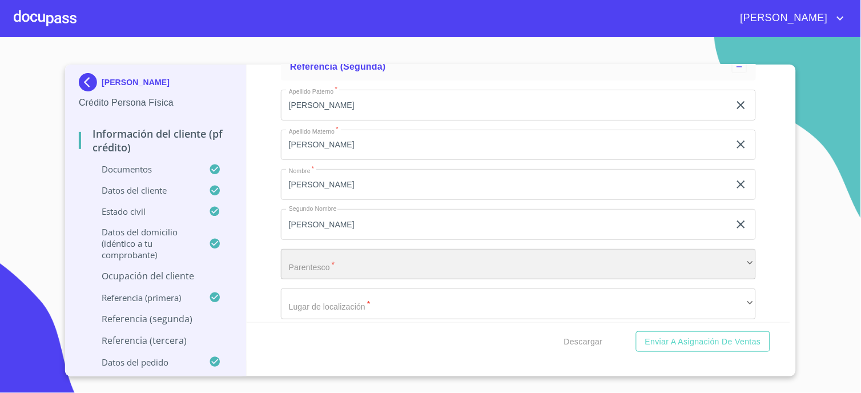
click at [313, 267] on div "​" at bounding box center [518, 264] width 475 height 31
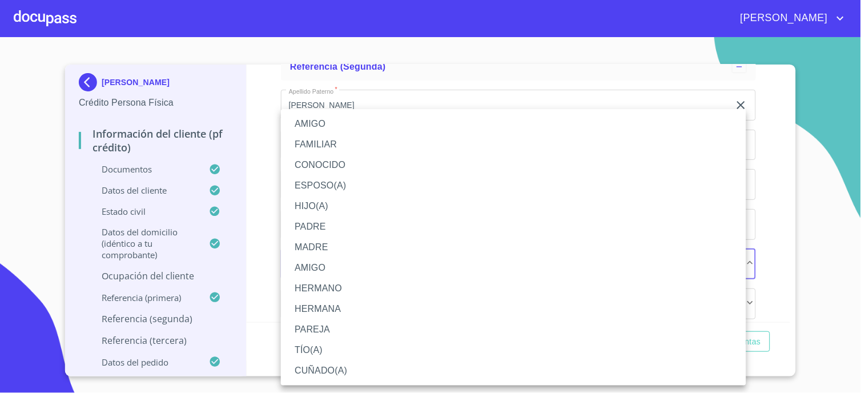
click at [316, 289] on li "HERMANO" at bounding box center [513, 288] width 465 height 21
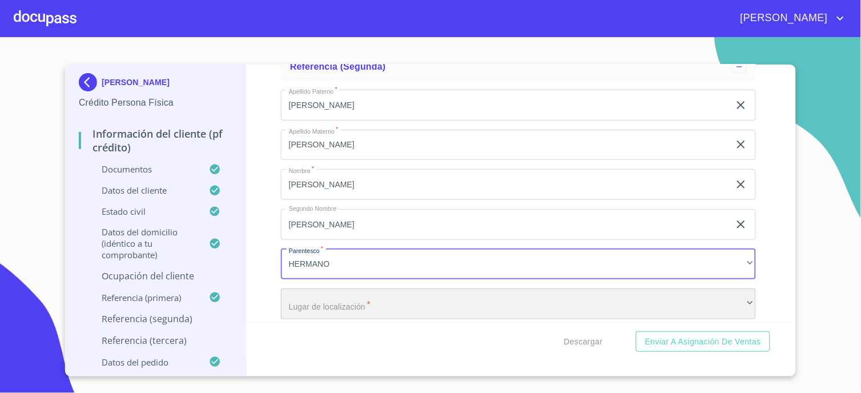
click at [328, 293] on div "​" at bounding box center [518, 303] width 475 height 31
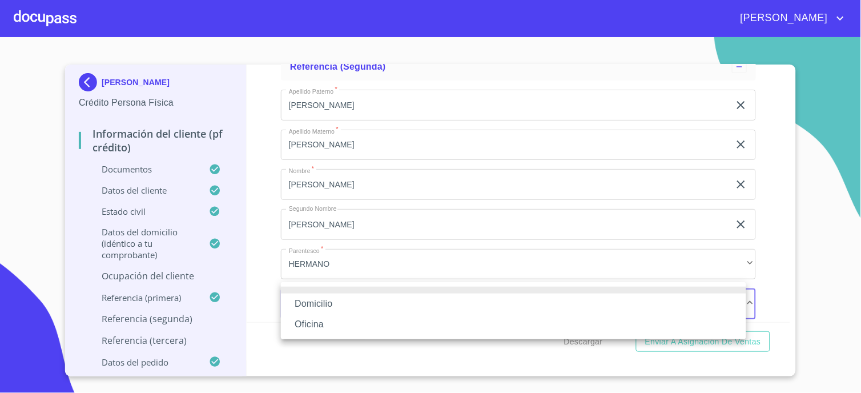
click at [328, 304] on li "Domicilio" at bounding box center [513, 303] width 465 height 21
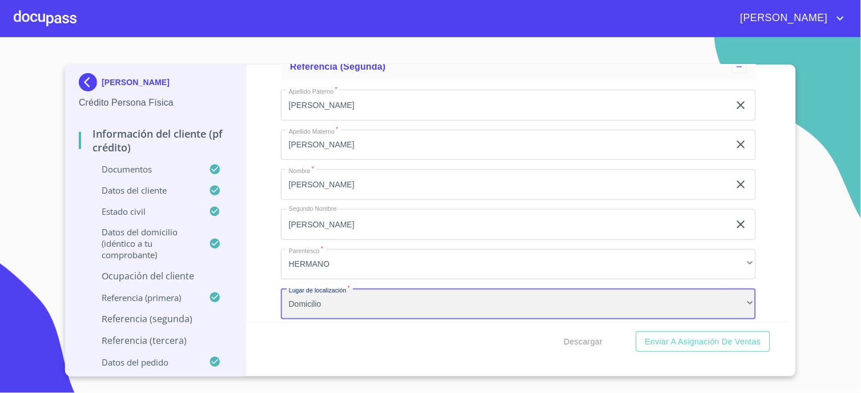
scroll to position [6176, 0]
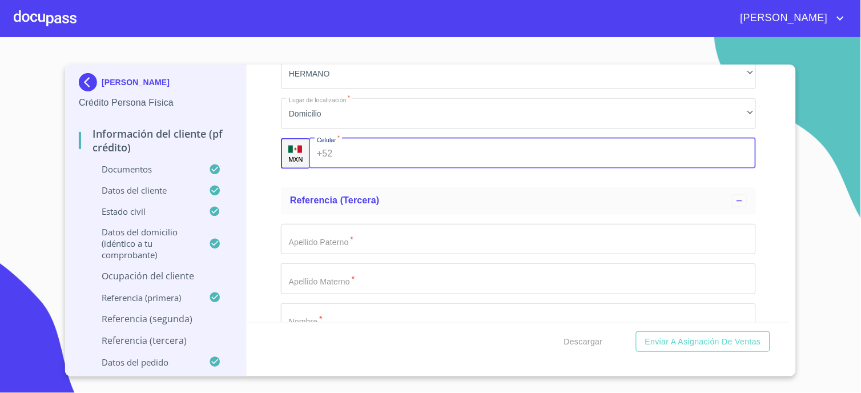
click at [333, 147] on div "+52 ​" at bounding box center [532, 153] width 447 height 31
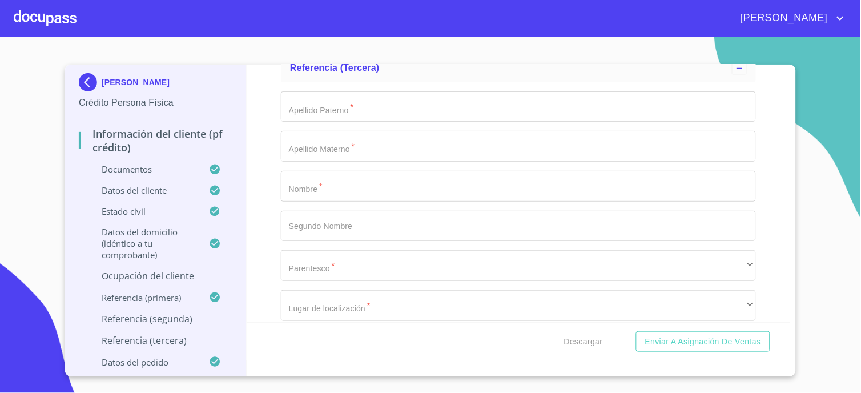
scroll to position [6303, 0]
type input "[PHONE_NUMBER]"
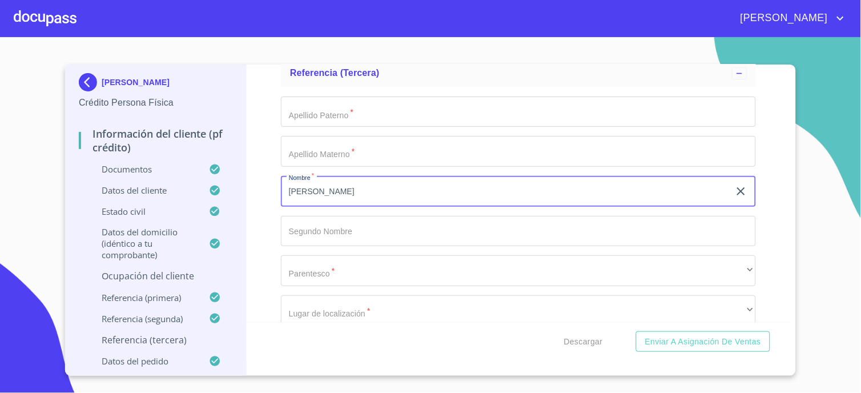
type input "[PERSON_NAME]"
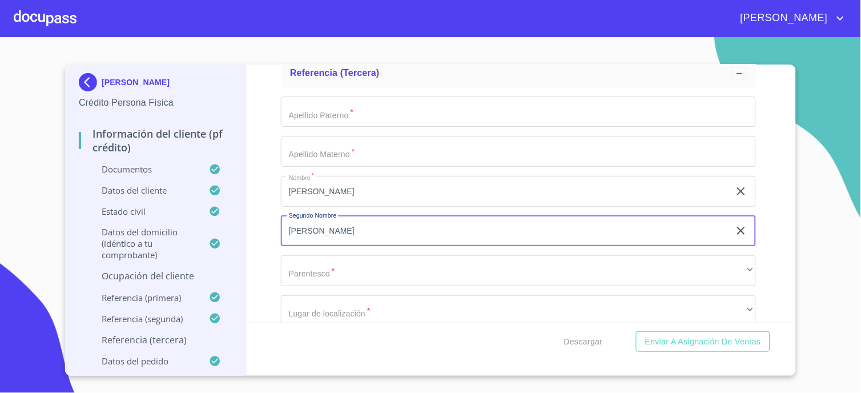
type input "[PERSON_NAME]"
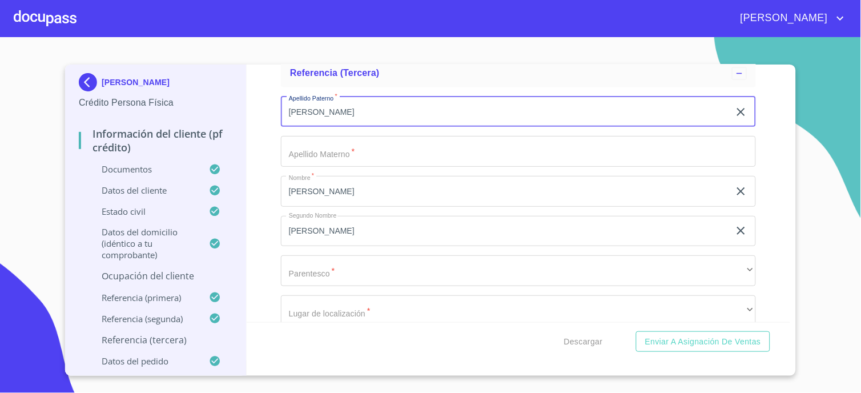
type input "[PERSON_NAME]"
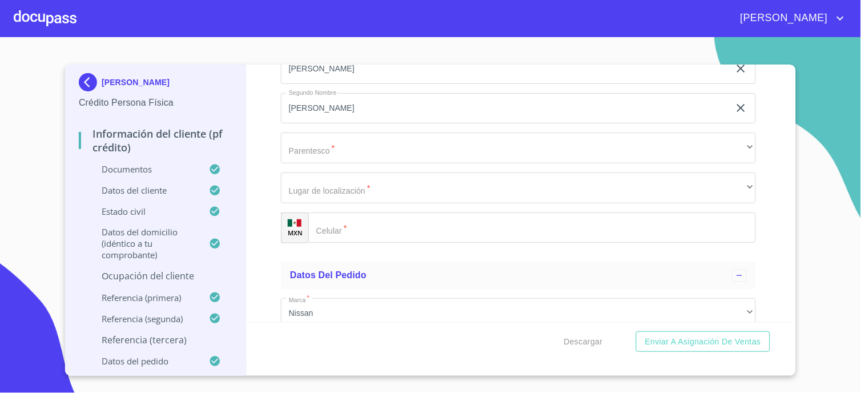
scroll to position [6430, 0]
type input "[PERSON_NAME]"
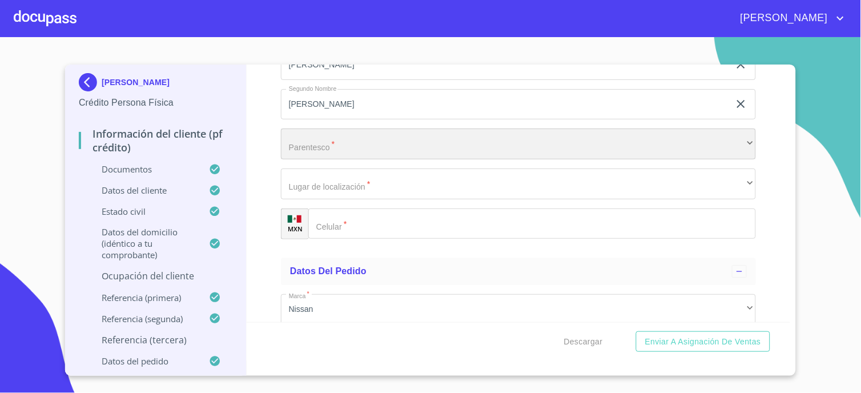
click at [310, 148] on div "​" at bounding box center [518, 143] width 475 height 31
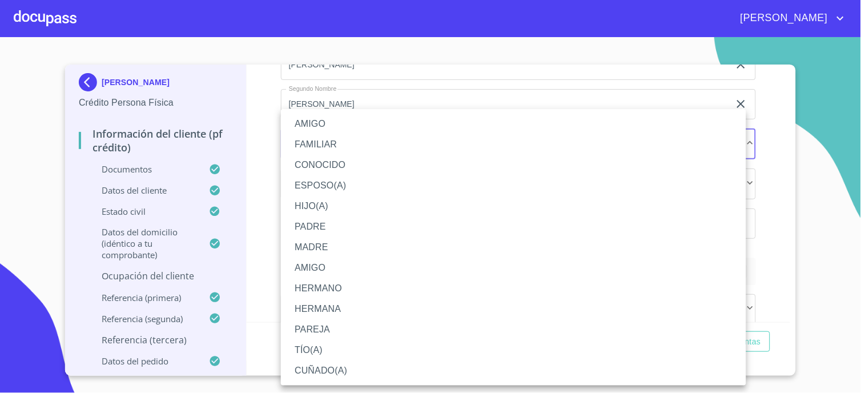
click at [312, 190] on li "ESPOSO(A)" at bounding box center [513, 185] width 465 height 21
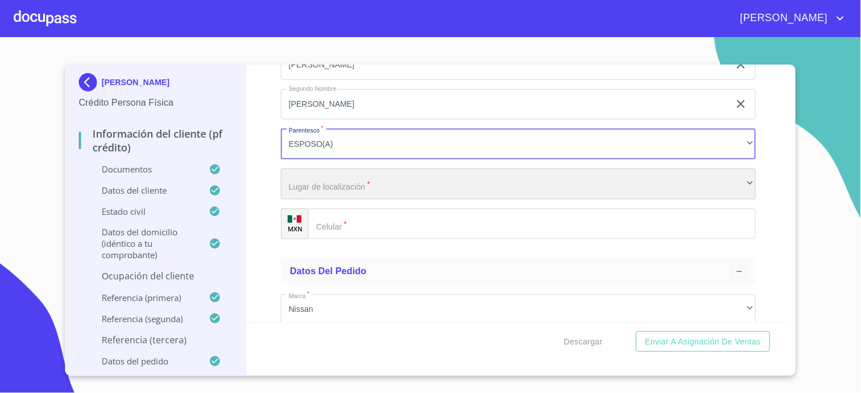
click at [313, 179] on div "​" at bounding box center [518, 183] width 475 height 31
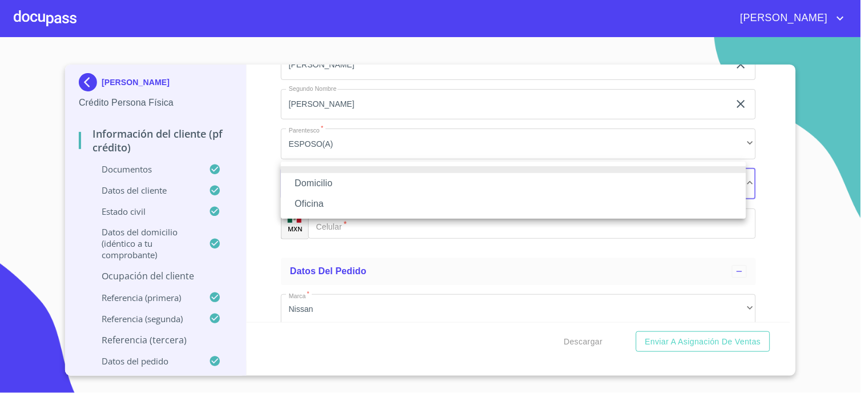
click at [316, 185] on li "Domicilio" at bounding box center [513, 183] width 465 height 21
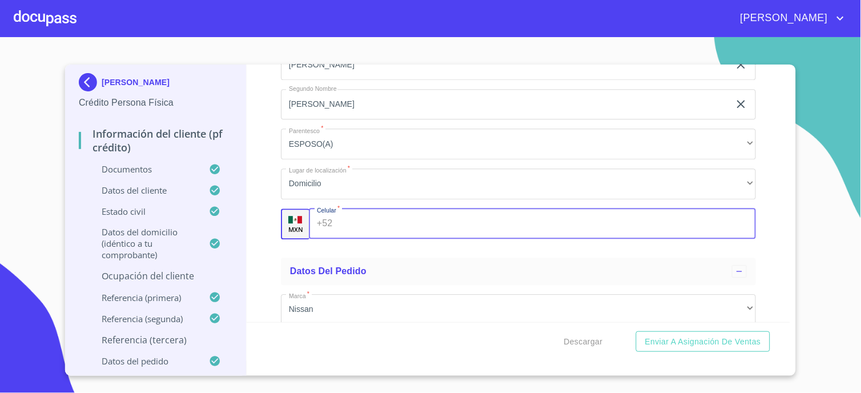
click at [324, 210] on div "+52 ​" at bounding box center [532, 223] width 447 height 31
type input "[PHONE_NUMBER]"
click at [277, 227] on div "Información del cliente (PF crédito) Documentos Documento de identificación.   …" at bounding box center [519, 193] width 544 height 257
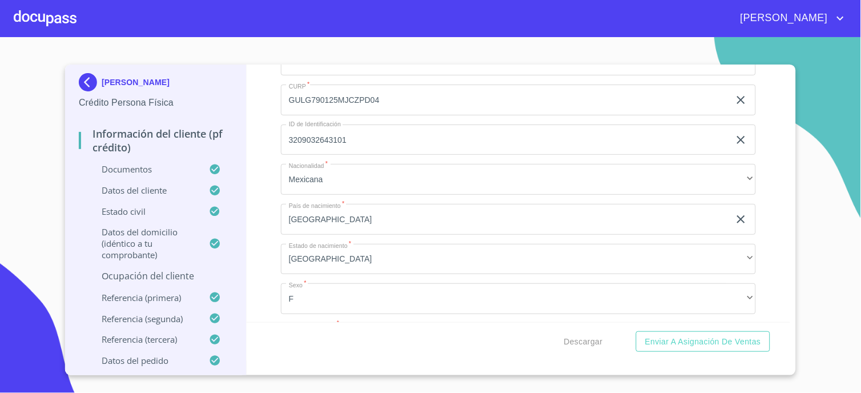
scroll to position [3702, 0]
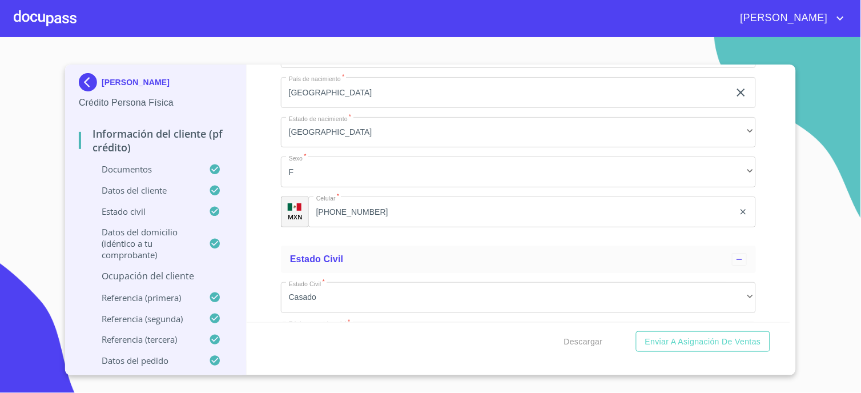
click at [370, 209] on input "[PHONE_NUMBER]" at bounding box center [521, 211] width 426 height 31
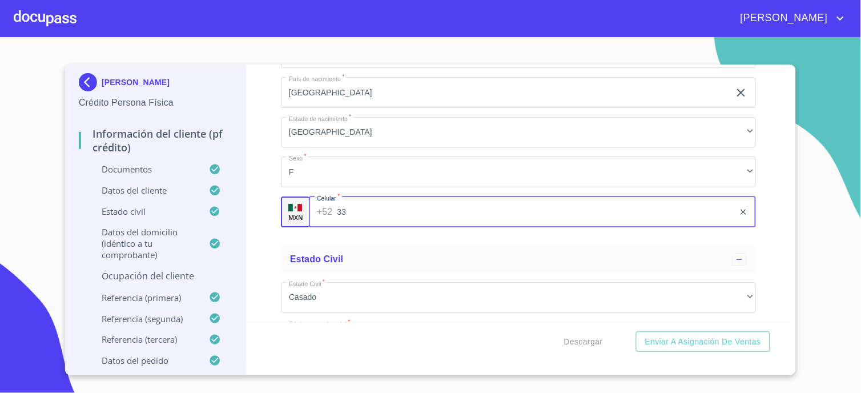
type input "3"
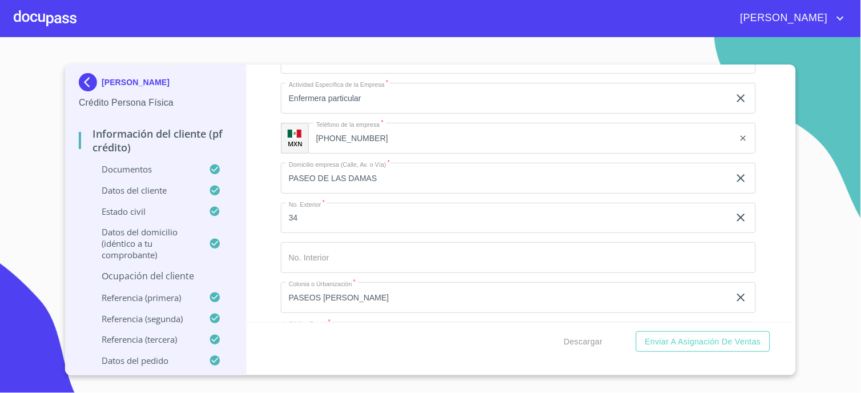
scroll to position [5098, 0]
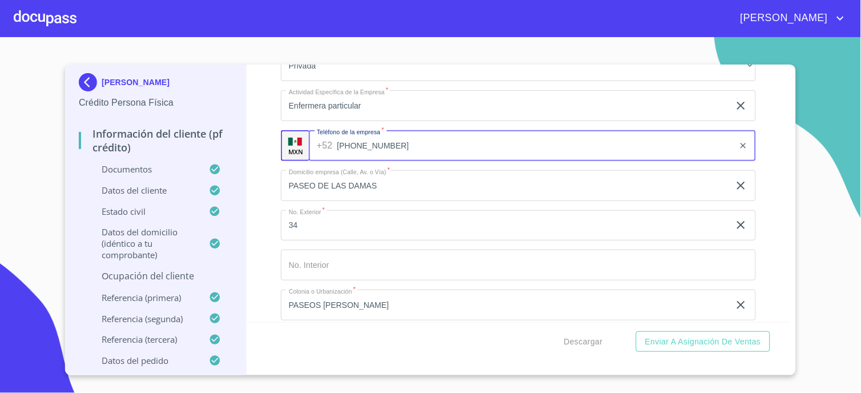
drag, startPoint x: 313, startPoint y: 137, endPoint x: 392, endPoint y: 141, distance: 78.9
click at [392, 142] on input "[PHONE_NUMBER]" at bounding box center [535, 145] width 397 height 31
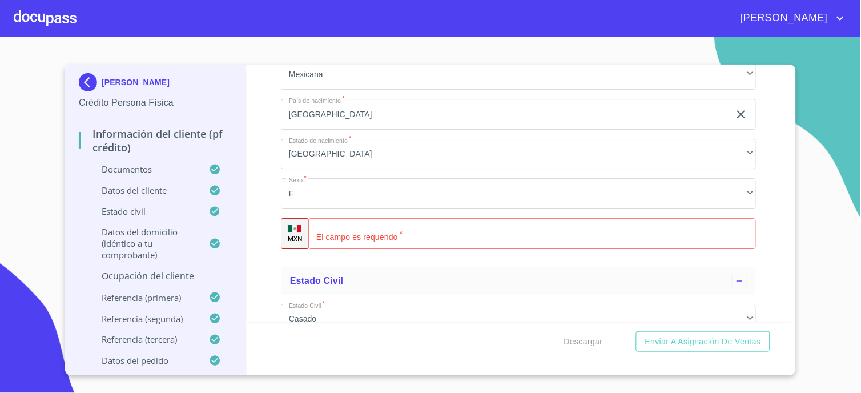
scroll to position [3702, 0]
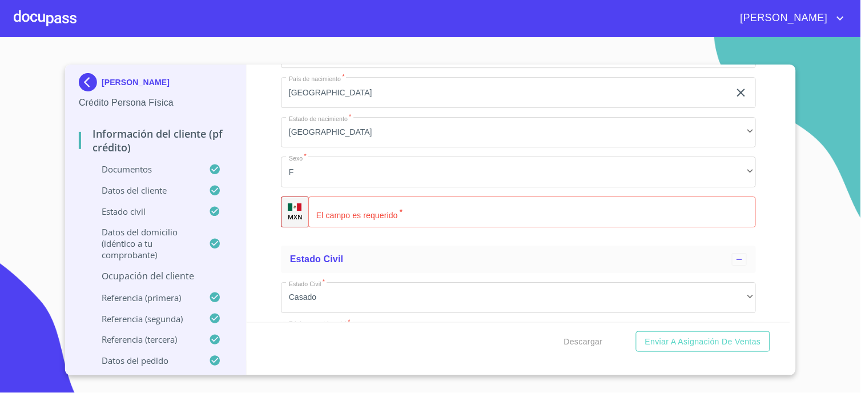
click at [347, 202] on input "Documento de identificación.   *" at bounding box center [532, 211] width 448 height 31
paste input "[PHONE_NUMBER]"
click at [281, 215] on div "MXN" at bounding box center [295, 211] width 28 height 31
click at [332, 204] on div "(33)18009611 ​" at bounding box center [532, 211] width 448 height 31
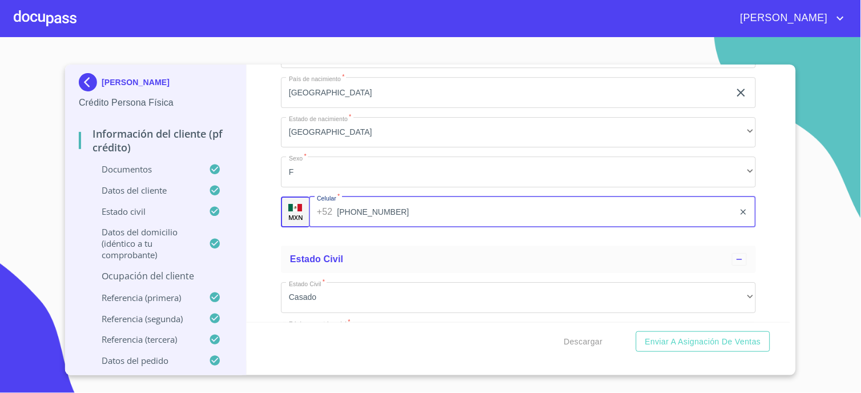
type input "[PHONE_NUMBER]"
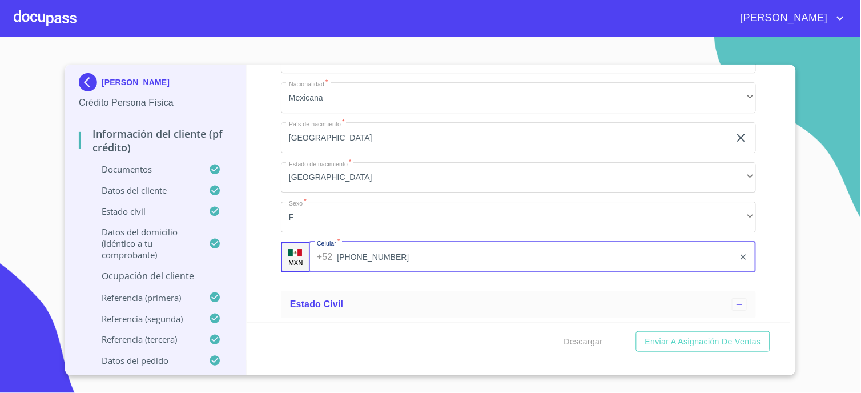
scroll to position [3639, 0]
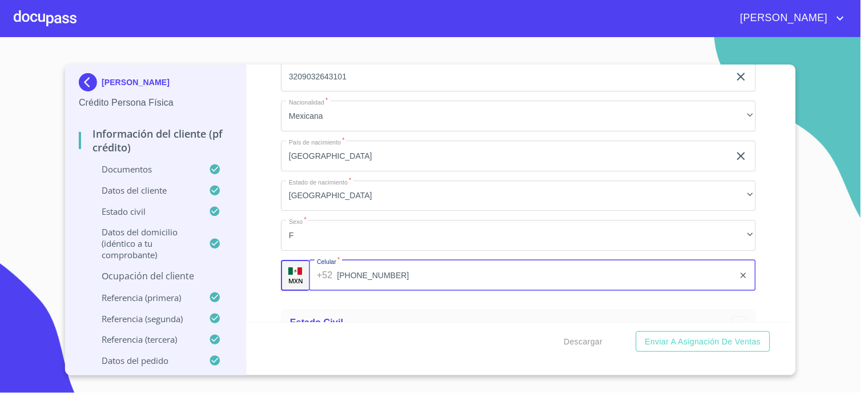
click at [263, 259] on div "Información del cliente (PF crédito) Documentos Documento de identificación.   …" at bounding box center [519, 193] width 544 height 257
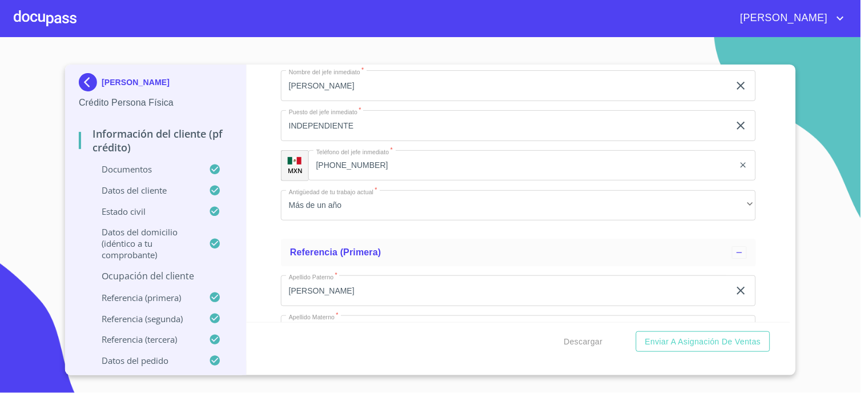
scroll to position [5478, 0]
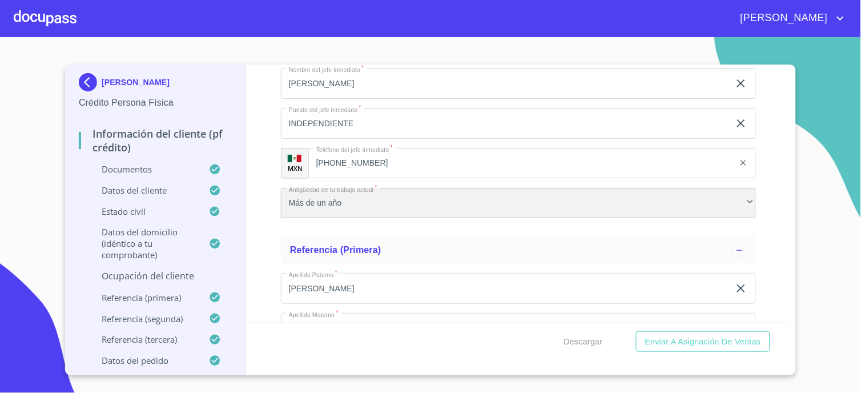
click at [362, 188] on div "Más de un año" at bounding box center [518, 203] width 475 height 31
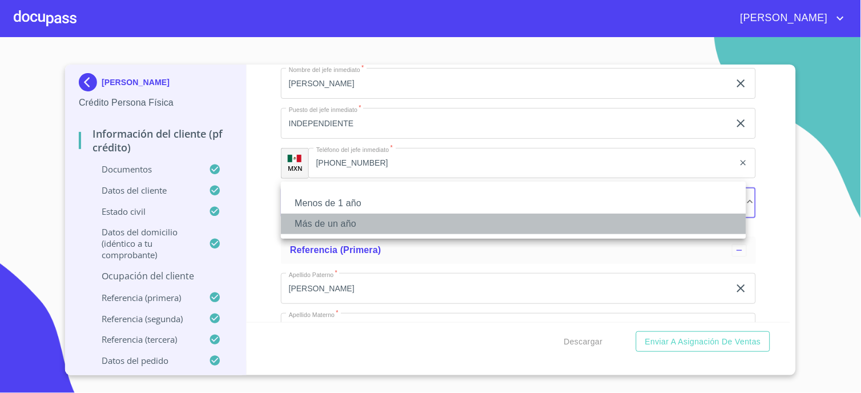
click at [351, 224] on li "Más de un año" at bounding box center [513, 224] width 465 height 21
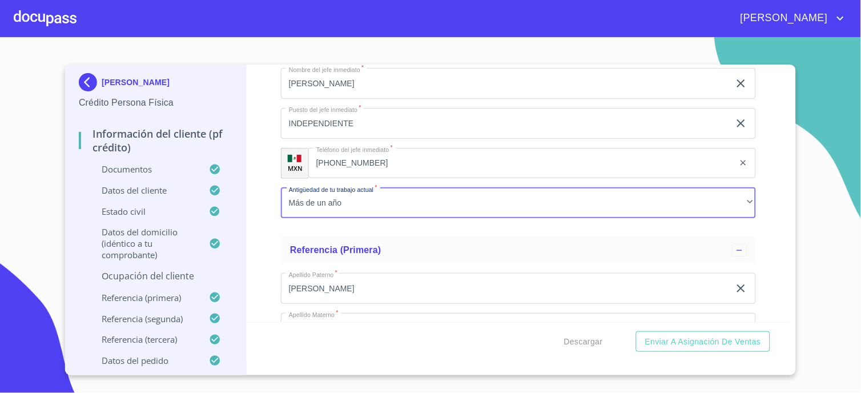
click at [379, 151] on input "[PHONE_NUMBER]" at bounding box center [521, 163] width 426 height 31
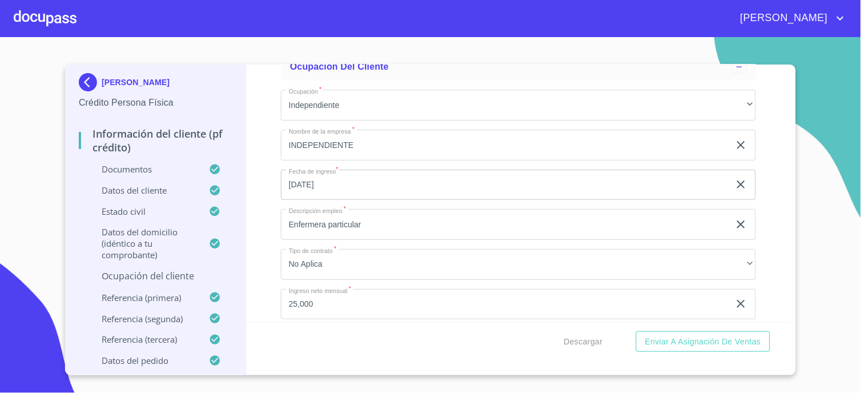
scroll to position [4717, 0]
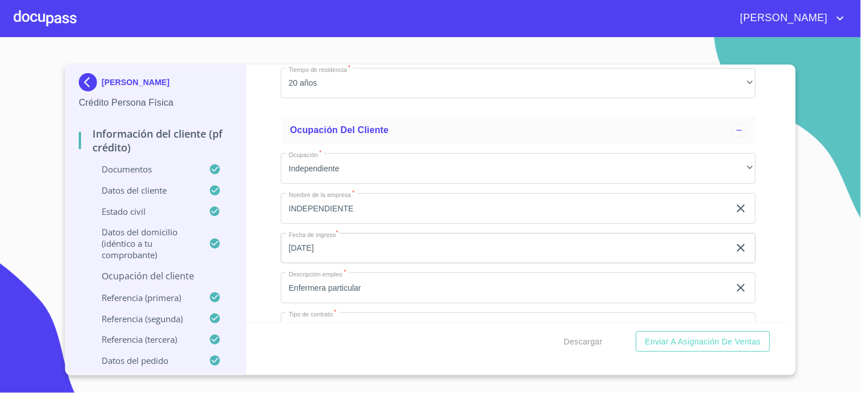
click at [274, 203] on div "Información del cliente (PF crédito) Documentos Documento de identificación.   …" at bounding box center [519, 193] width 544 height 257
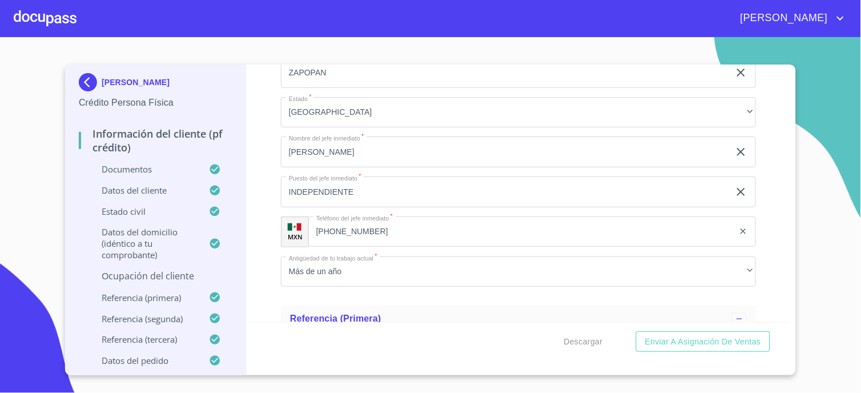
scroll to position [5415, 0]
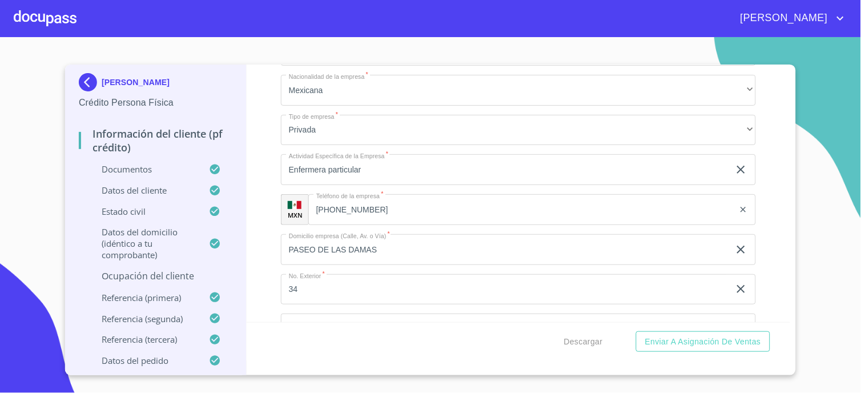
scroll to position [4971, 0]
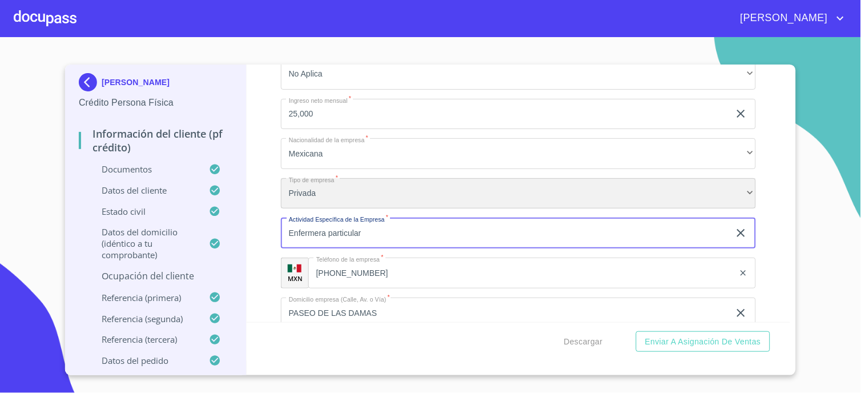
click at [341, 184] on div "Privada" at bounding box center [518, 193] width 475 height 31
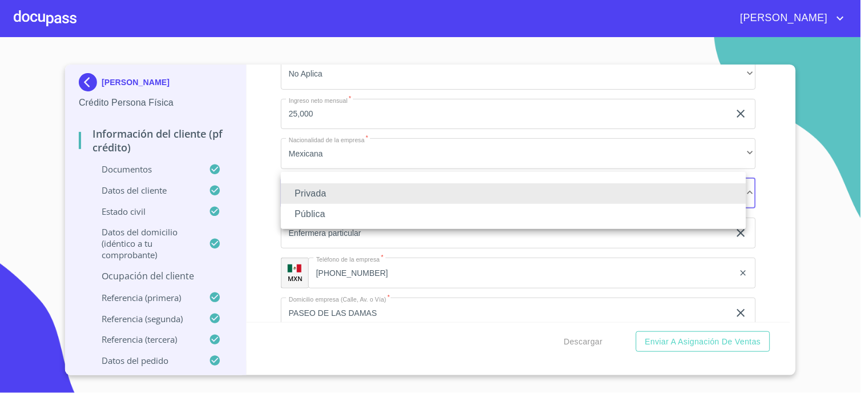
click at [341, 184] on li "Privada" at bounding box center [513, 193] width 465 height 21
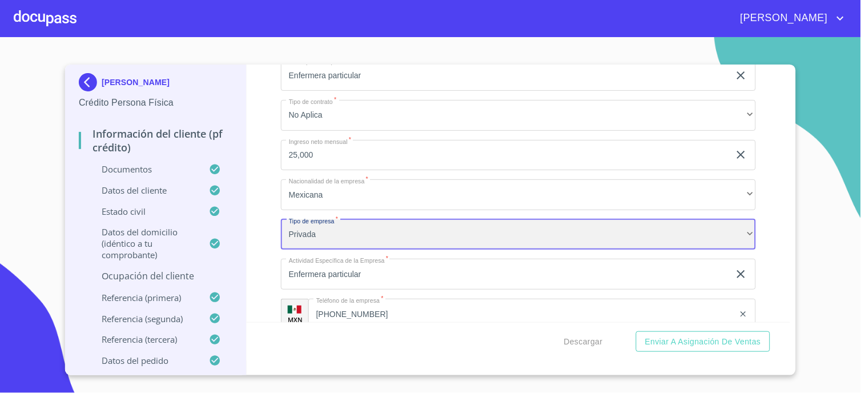
scroll to position [4907, 0]
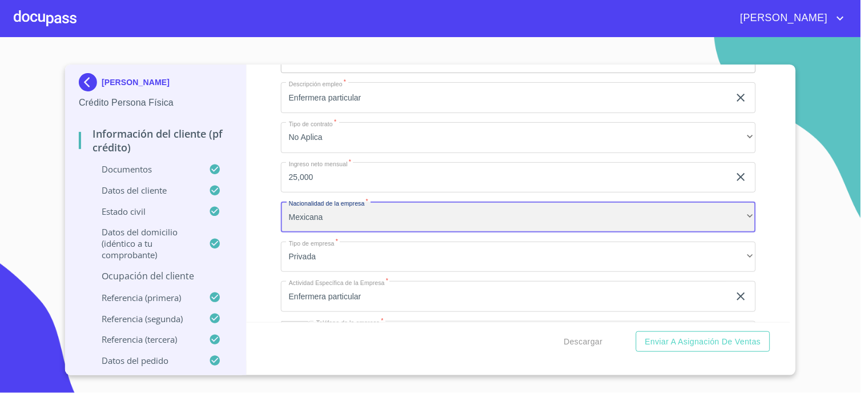
click at [345, 206] on div "Mexicana" at bounding box center [518, 217] width 475 height 31
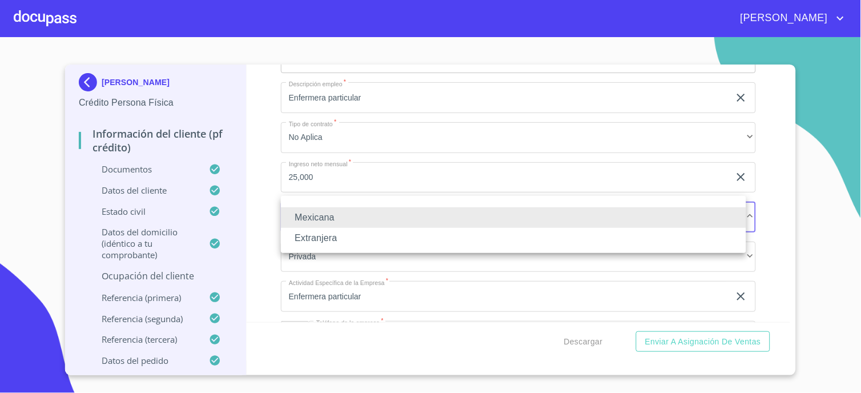
click at [345, 206] on li at bounding box center [513, 203] width 465 height 7
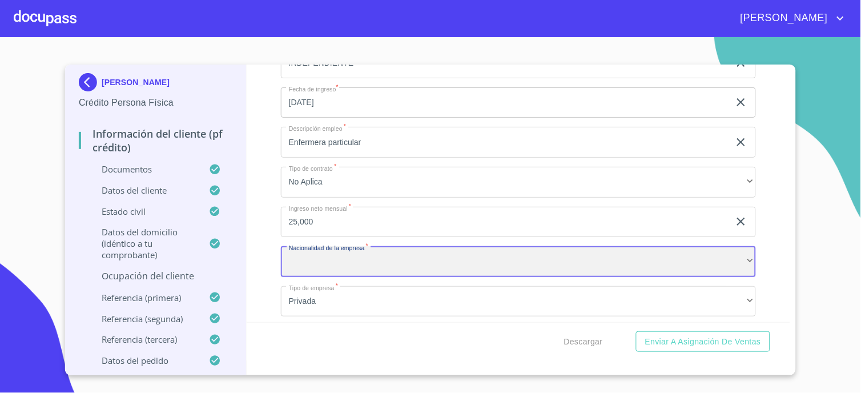
scroll to position [4844, 0]
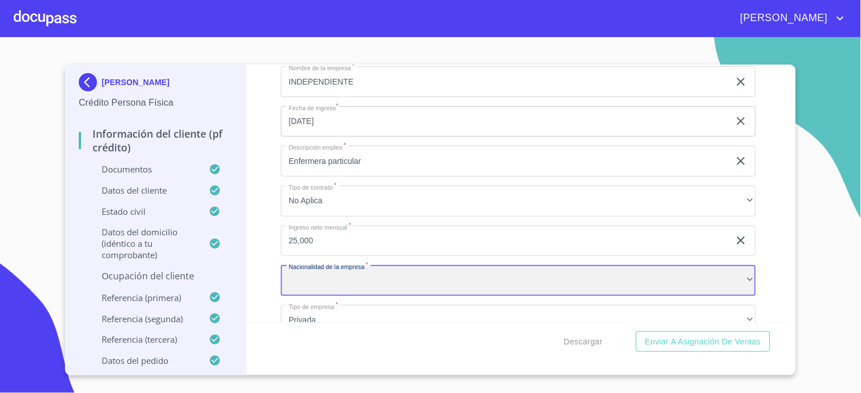
click at [321, 276] on div "​" at bounding box center [518, 280] width 475 height 31
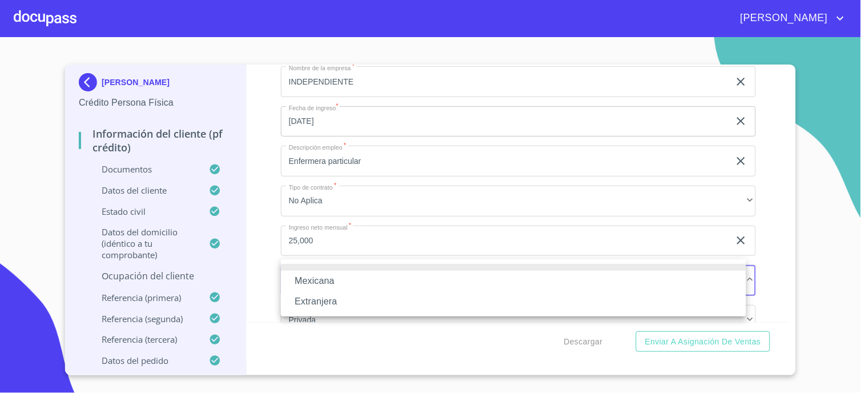
click at [321, 280] on li "Mexicana" at bounding box center [513, 281] width 465 height 21
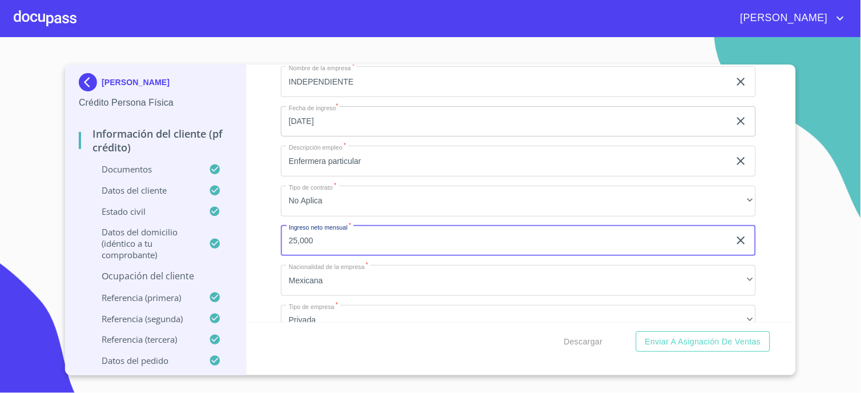
click at [333, 234] on input "25,000" at bounding box center [505, 240] width 449 height 31
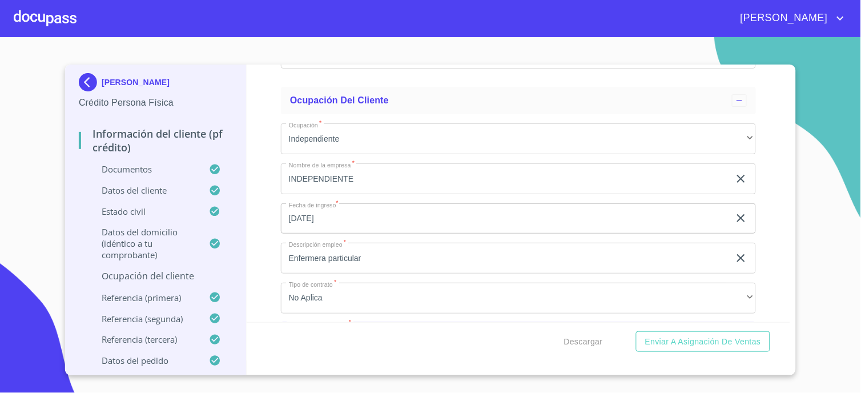
scroll to position [4717, 0]
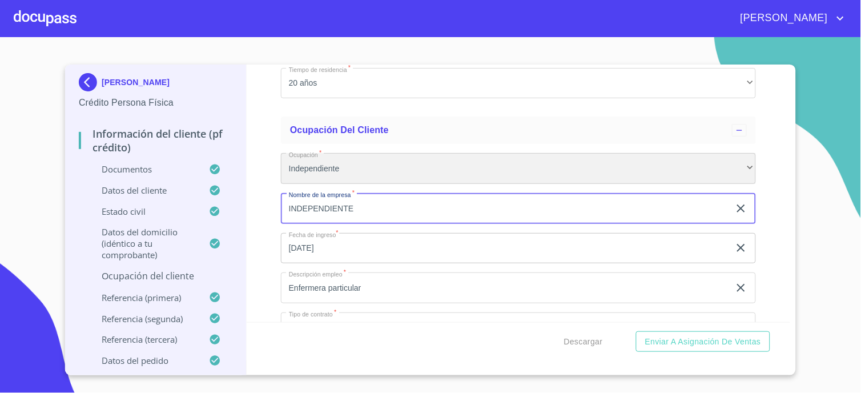
click at [352, 162] on div "Independiente" at bounding box center [518, 168] width 475 height 31
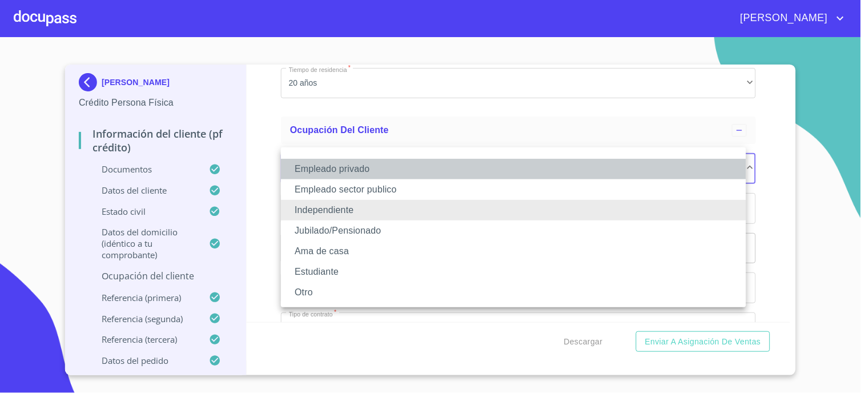
click at [327, 167] on li "Empleado privado" at bounding box center [513, 169] width 465 height 21
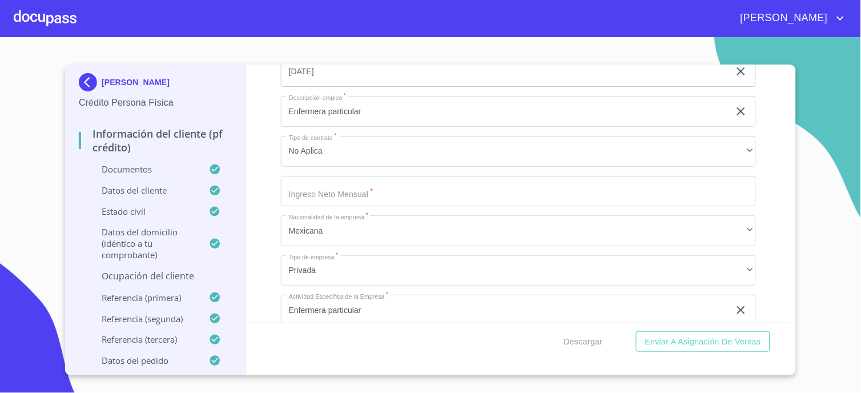
scroll to position [4907, 0]
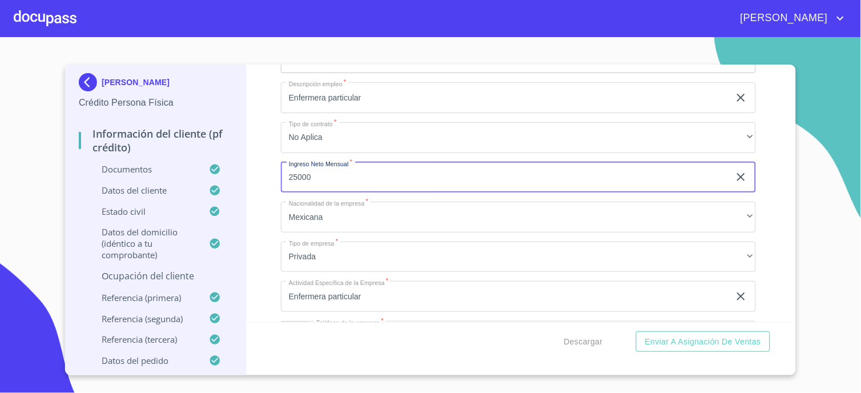
type input "25000"
click at [258, 203] on div "Información del cliente (PF crédito) Documentos Documento de identificación.   …" at bounding box center [519, 193] width 544 height 257
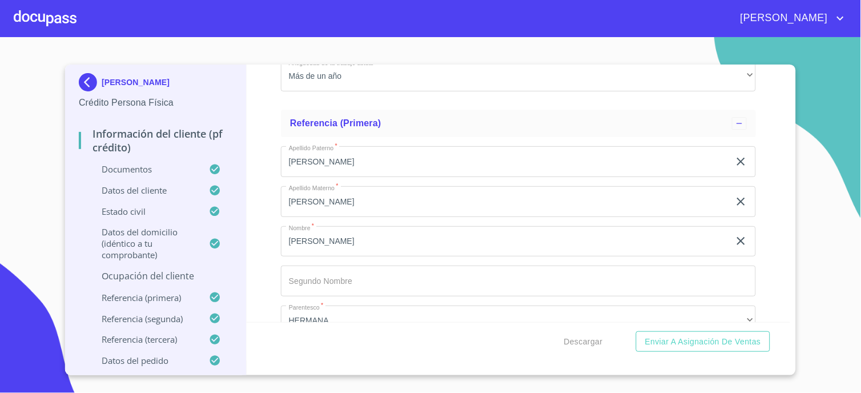
scroll to position [5732, 0]
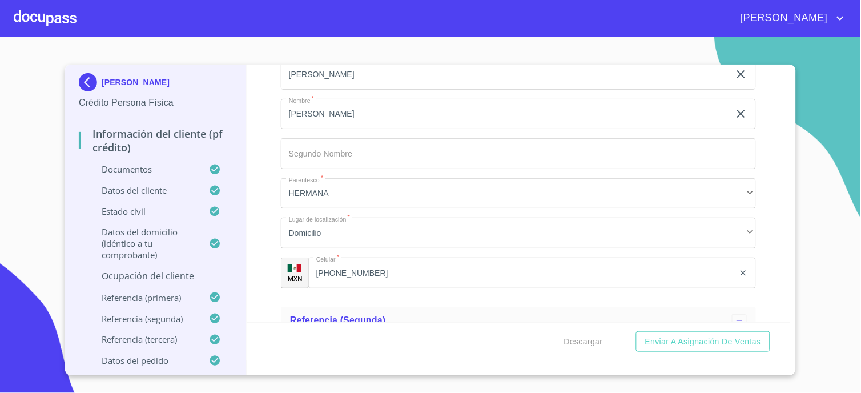
click at [275, 192] on div "Información del cliente (PF crédito) Documentos Documento de identificación.   …" at bounding box center [519, 193] width 544 height 257
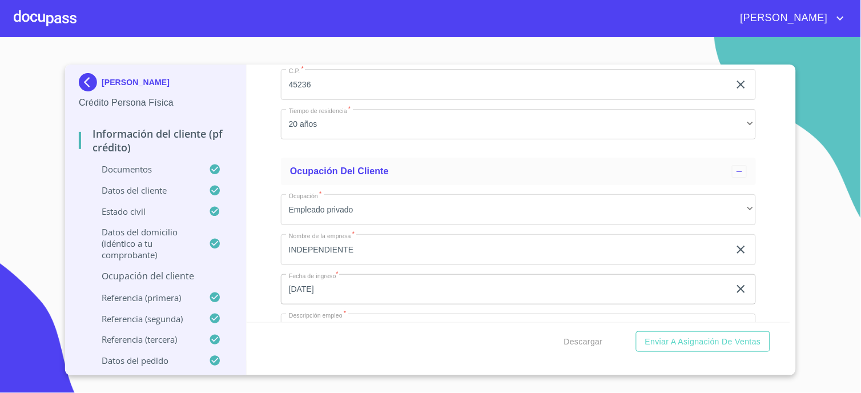
scroll to position [4654, 0]
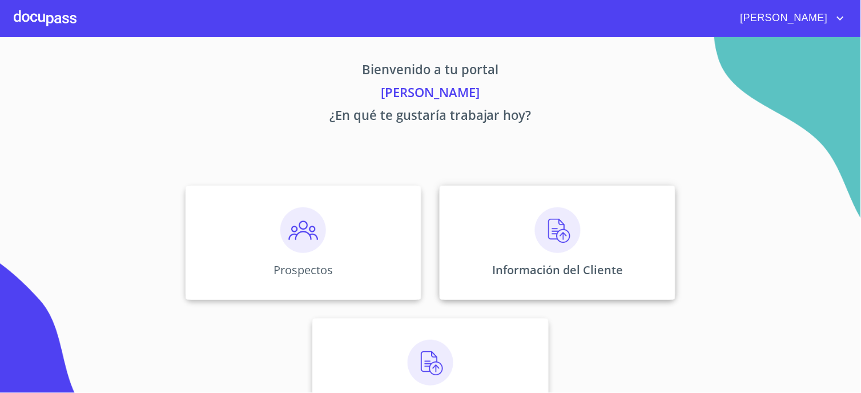
click at [541, 229] on img at bounding box center [558, 230] width 46 height 46
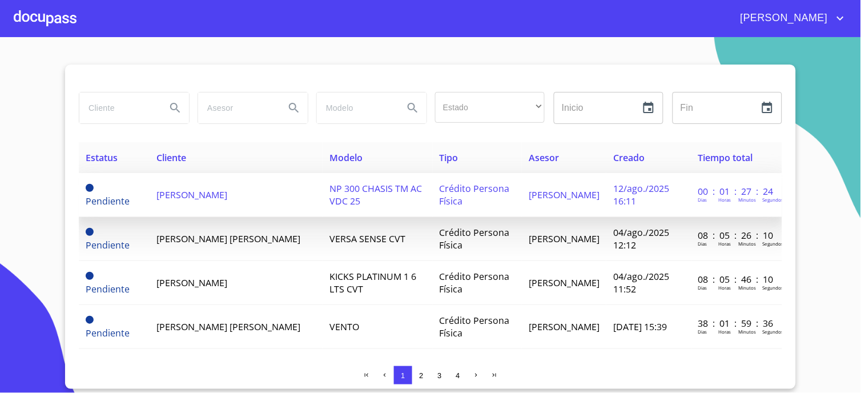
click at [225, 186] on td "[PERSON_NAME]" at bounding box center [236, 195] width 173 height 44
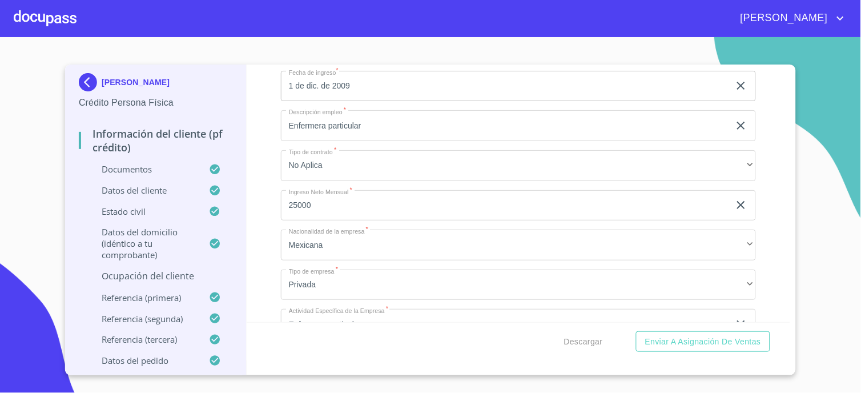
scroll to position [4884, 0]
